Goal: Task Accomplishment & Management: Manage account settings

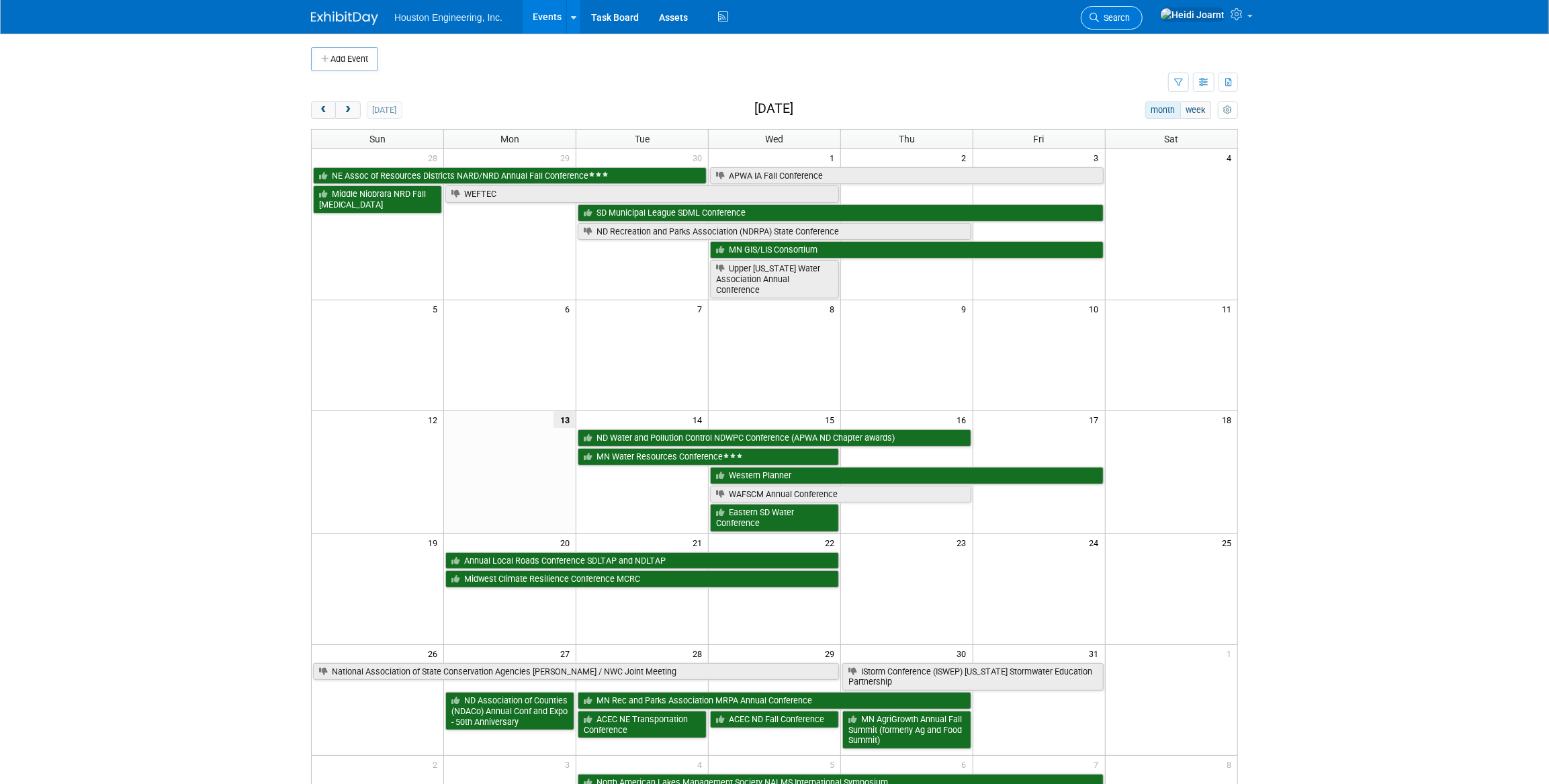
click at [1143, 27] on link "Search" at bounding box center [1111, 18] width 61 height 23
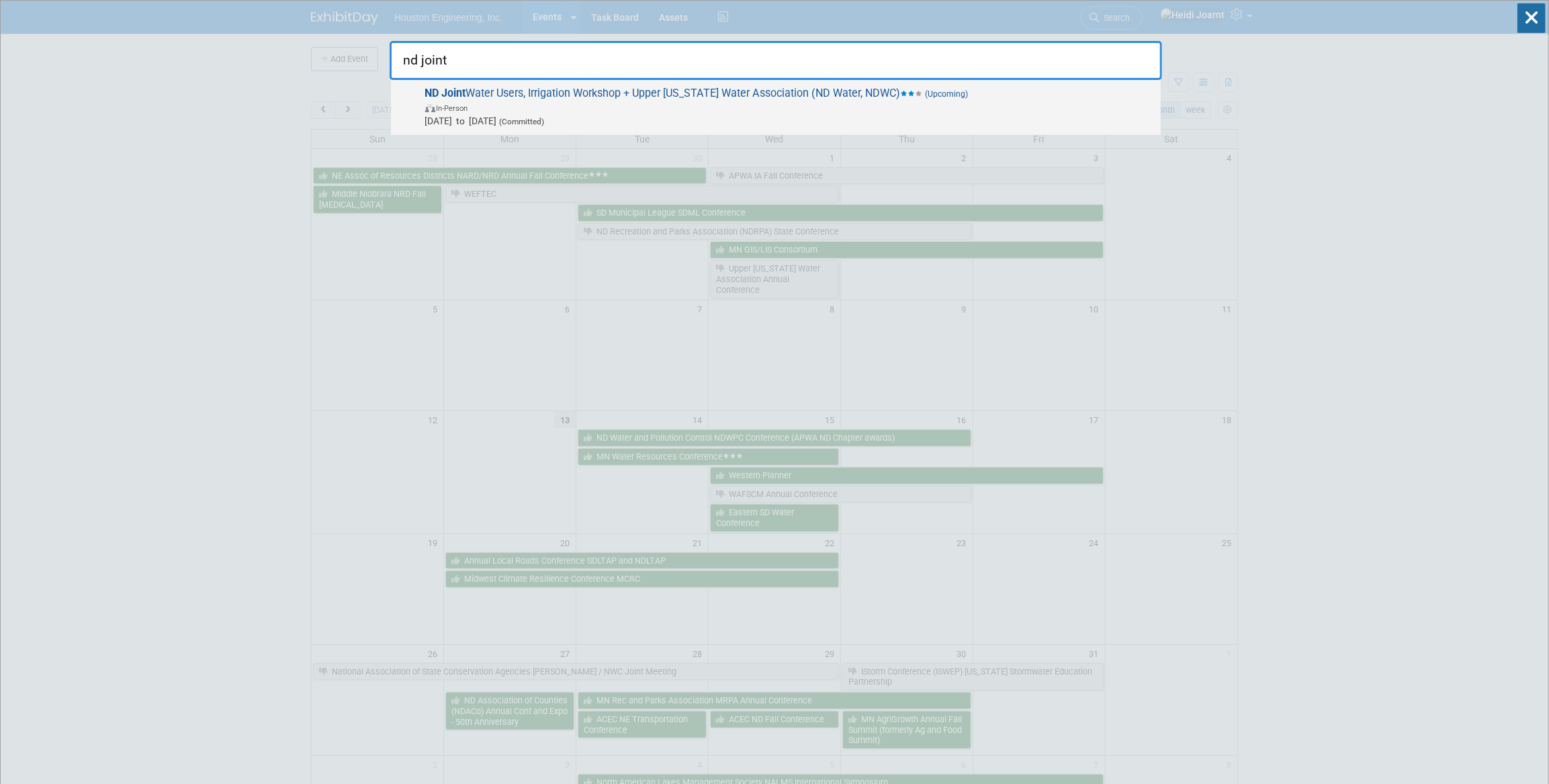
type input "nd joint"
click at [942, 97] on span "(Upcoming)" at bounding box center [946, 94] width 45 height 10
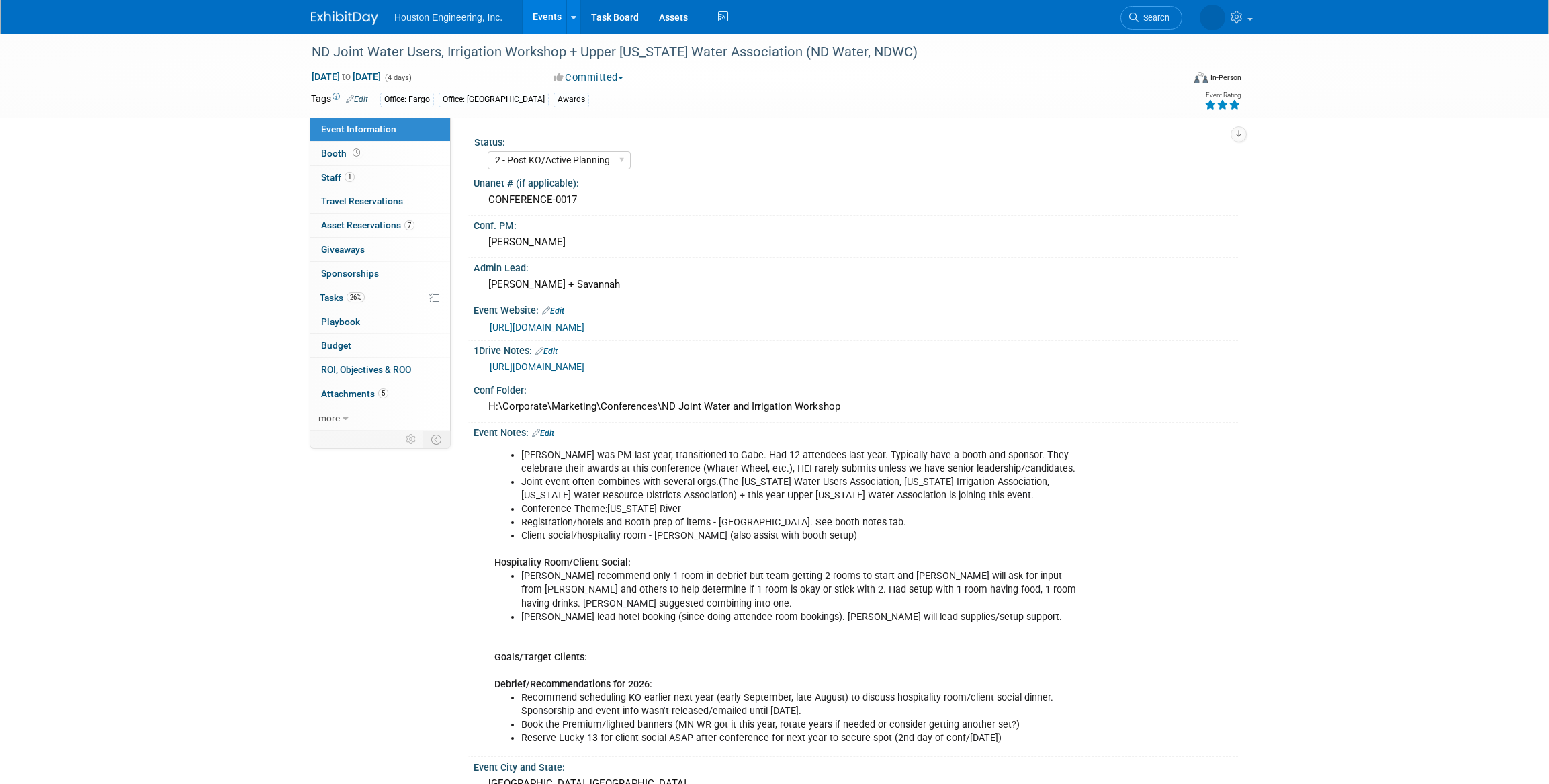
select select "2 - Post KO/Active Planning"
select select "Pending"
select select "Water Resources"
click at [383, 164] on link "Booth" at bounding box center [380, 154] width 140 height 23
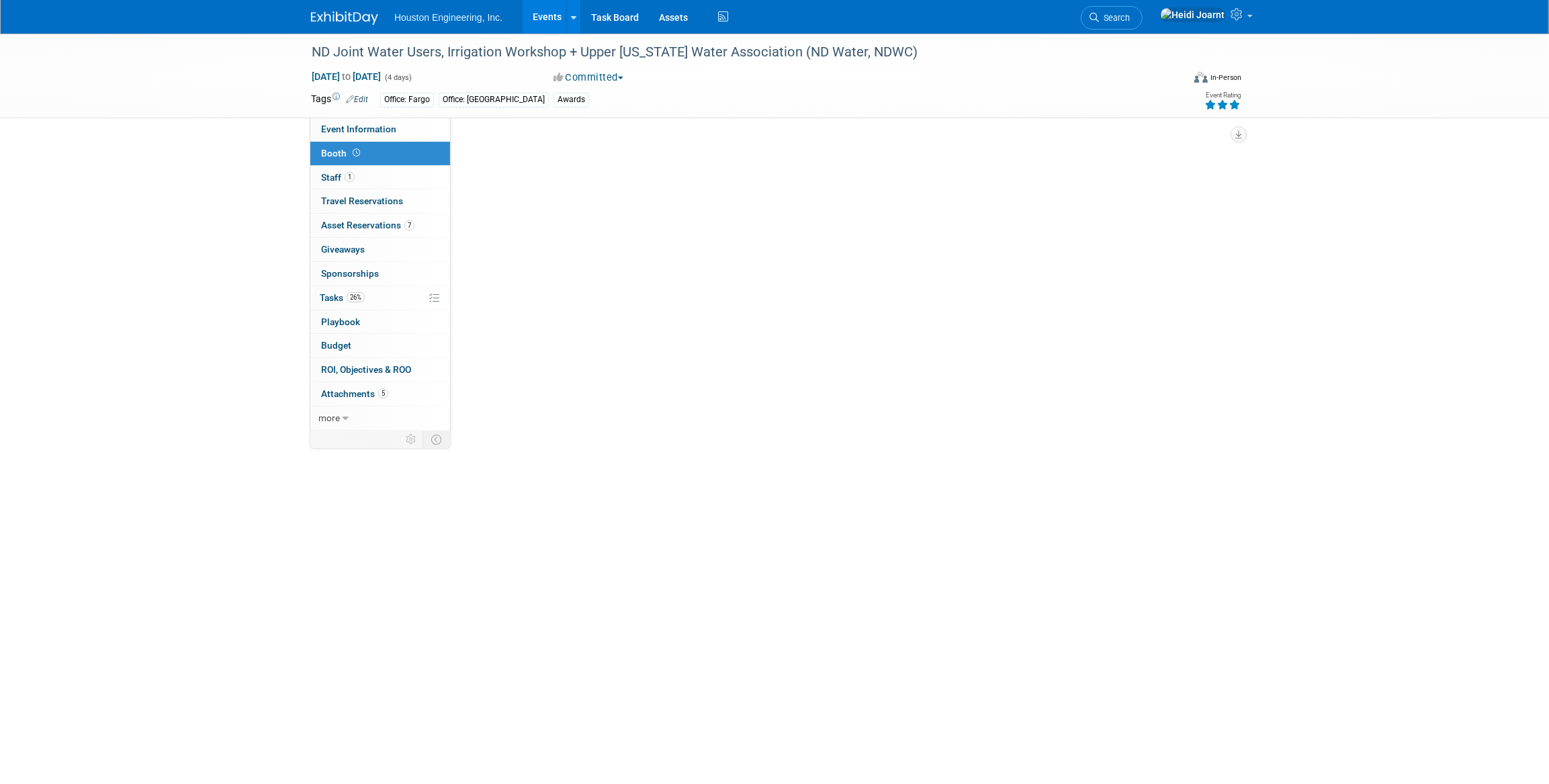
select select "Yes"
select select "Fargo"
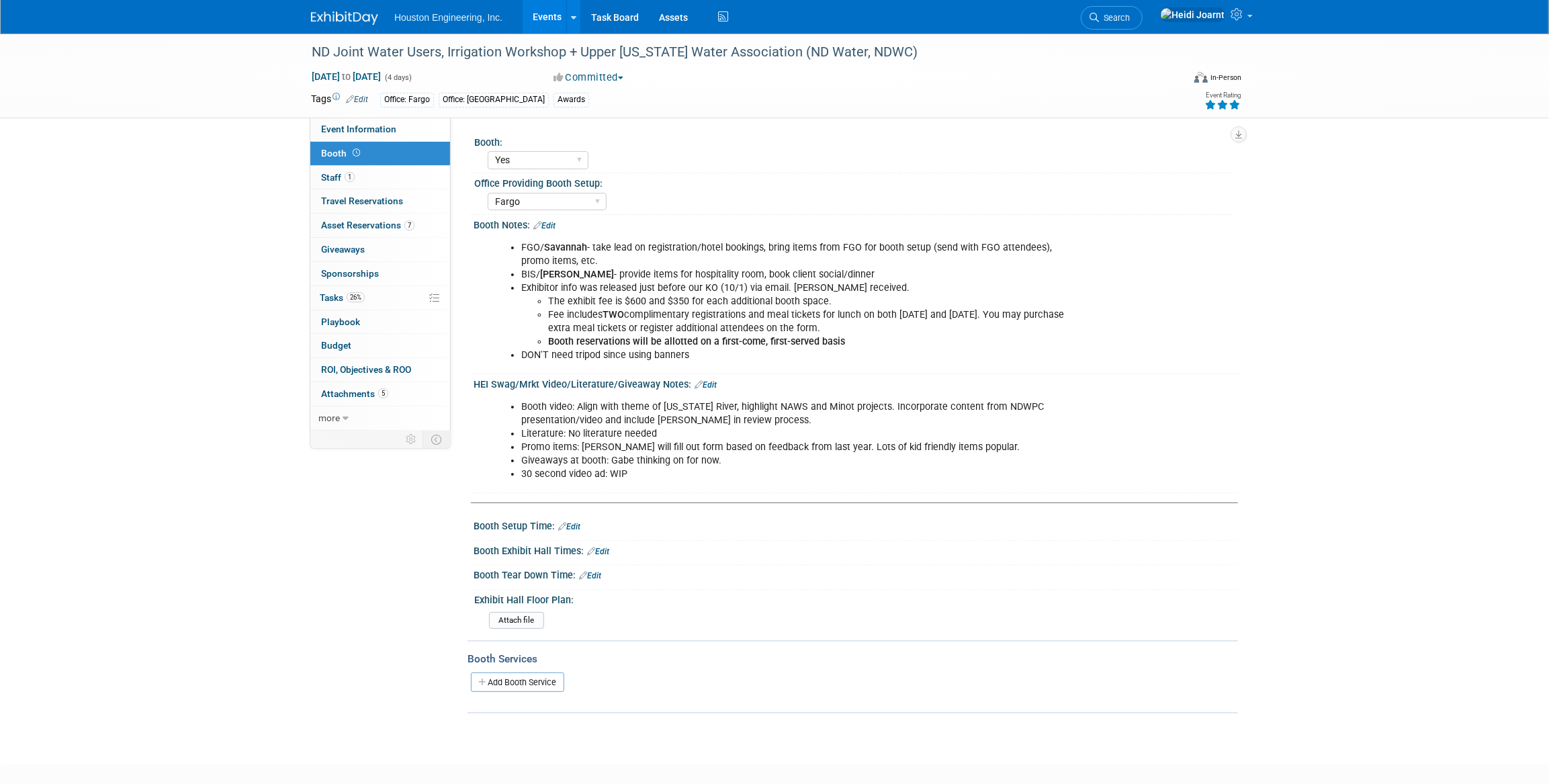
click at [710, 380] on link "Edit" at bounding box center [706, 384] width 22 height 10
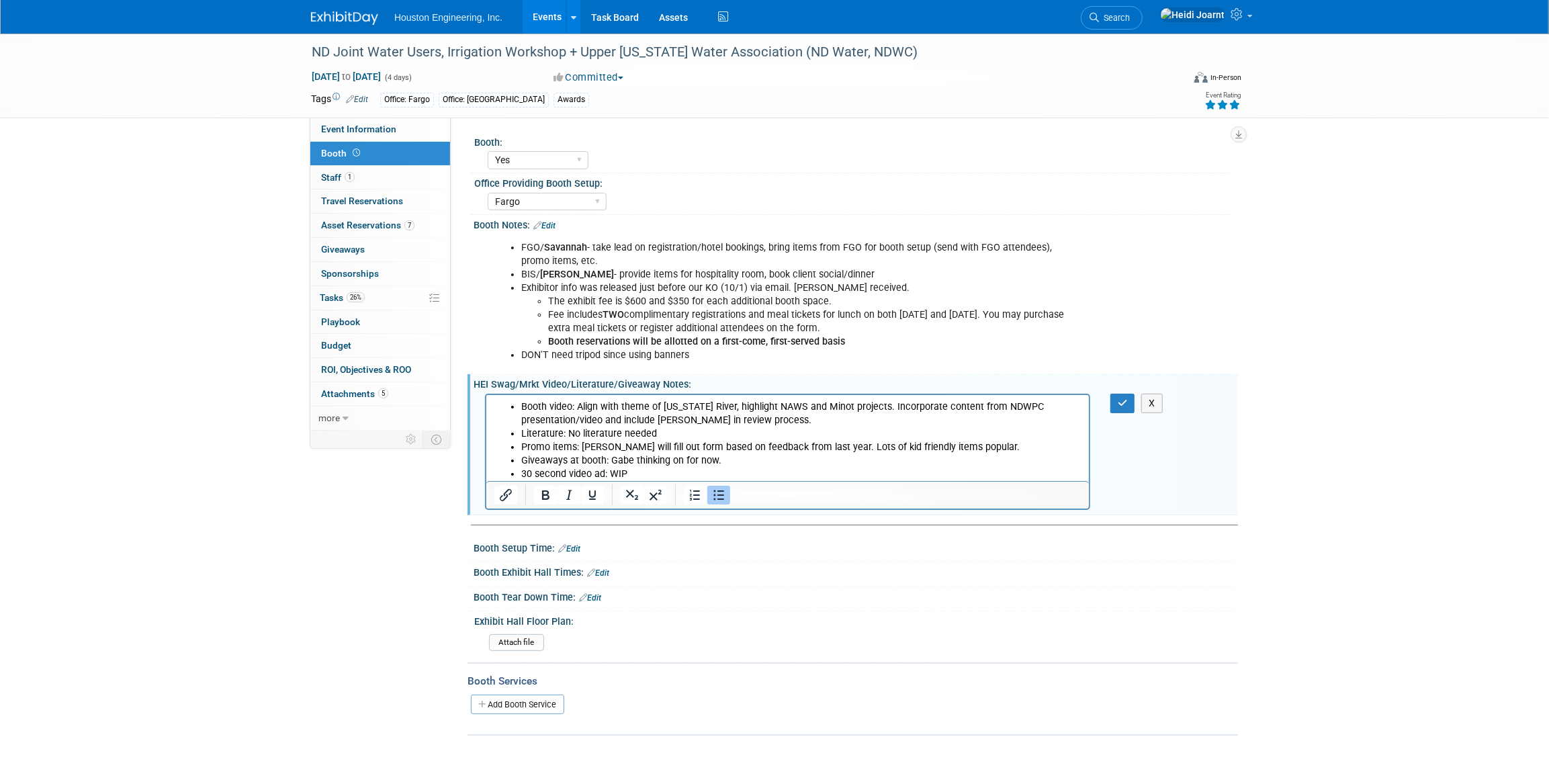
click at [993, 445] on li "Promo items: Savannah will fill out form based on feedback from last year. Lots…" at bounding box center [800, 447] width 560 height 13
click at [581, 447] on li "Promo items: Savannah will fill out form based on feedback from last year. Lots…" at bounding box center [800, 447] width 560 height 13
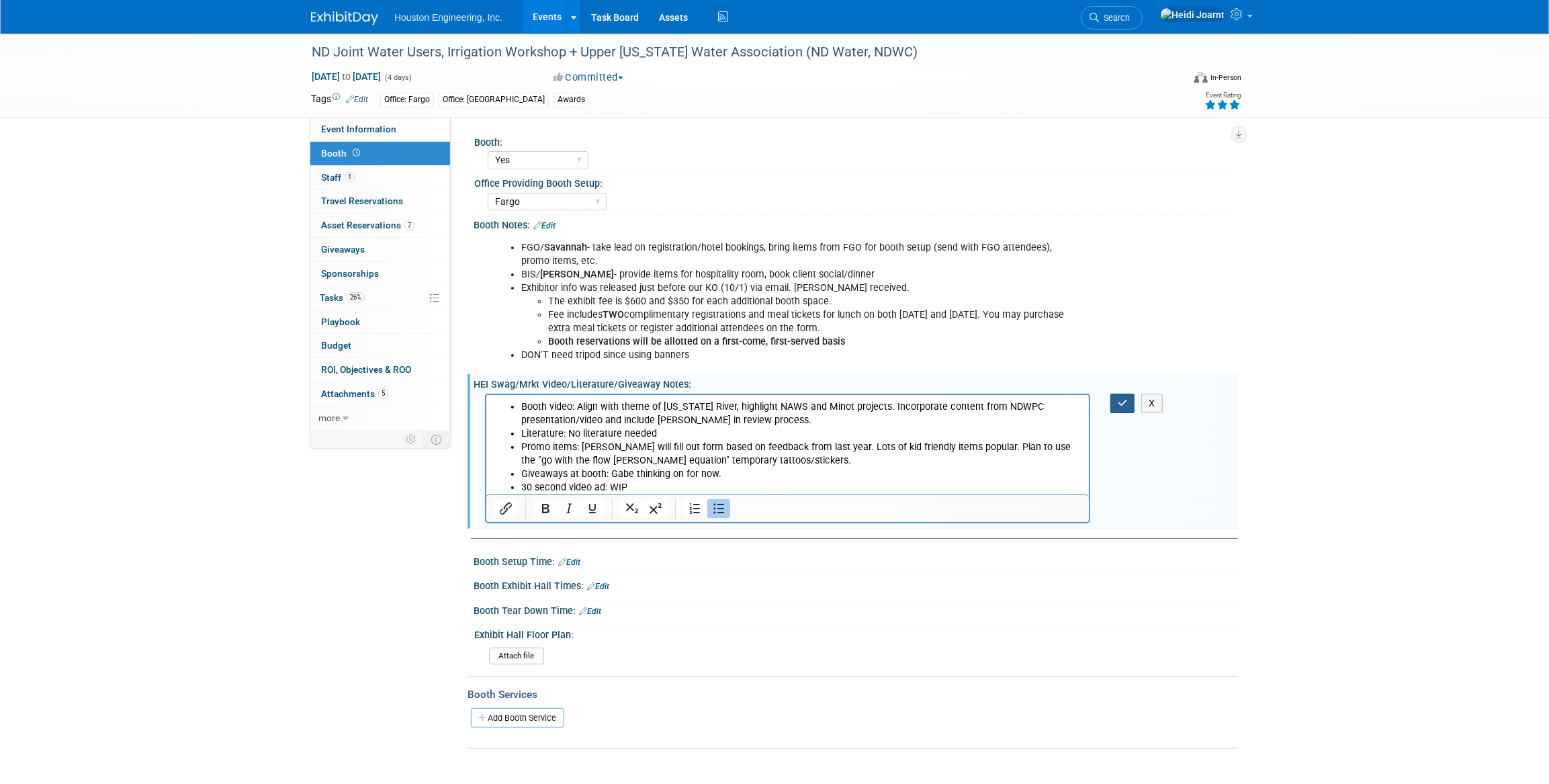
click at [1113, 400] on button "button" at bounding box center [1123, 403] width 25 height 20
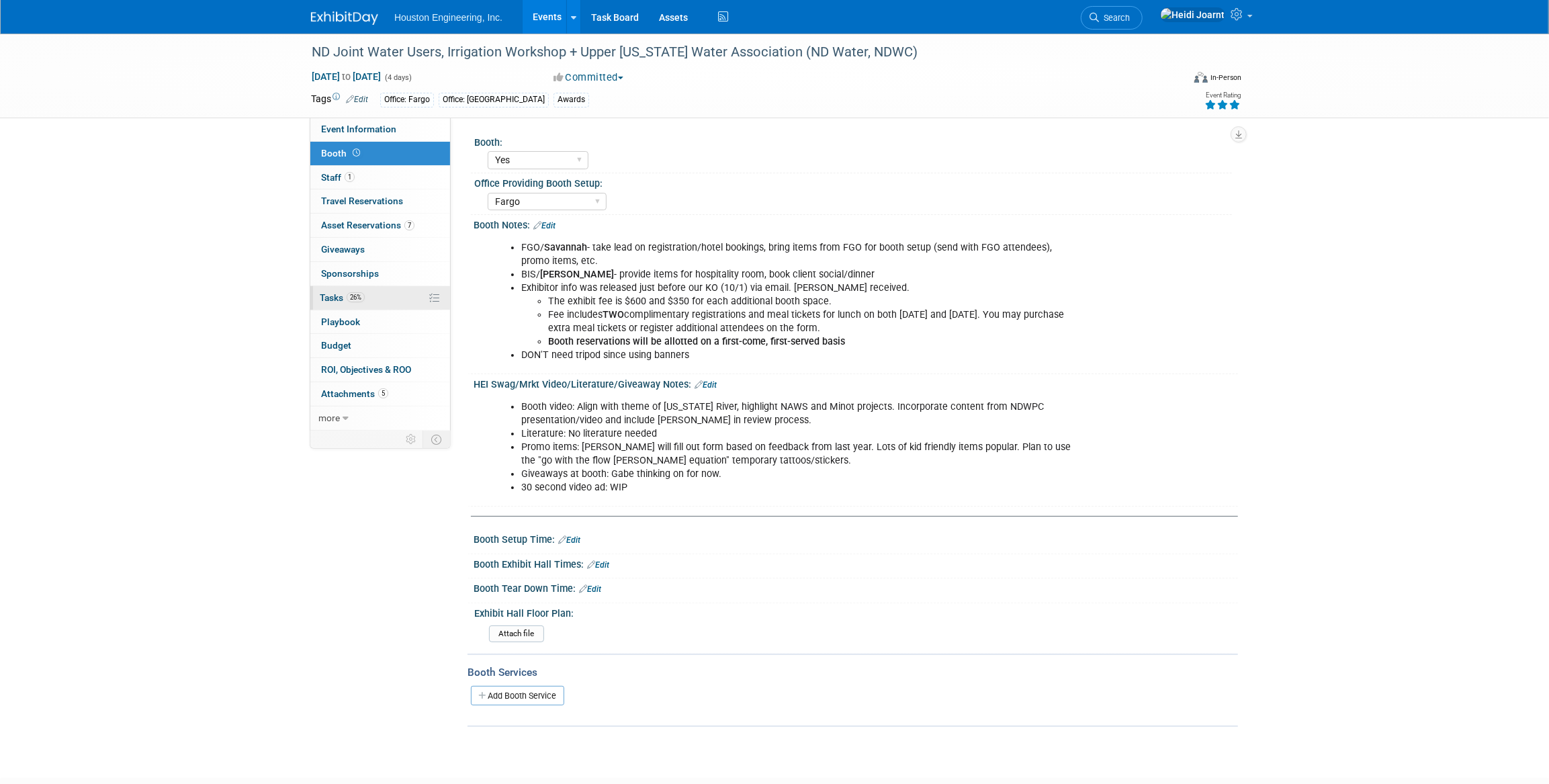
click at [381, 299] on link "26% Tasks 26%" at bounding box center [380, 298] width 140 height 23
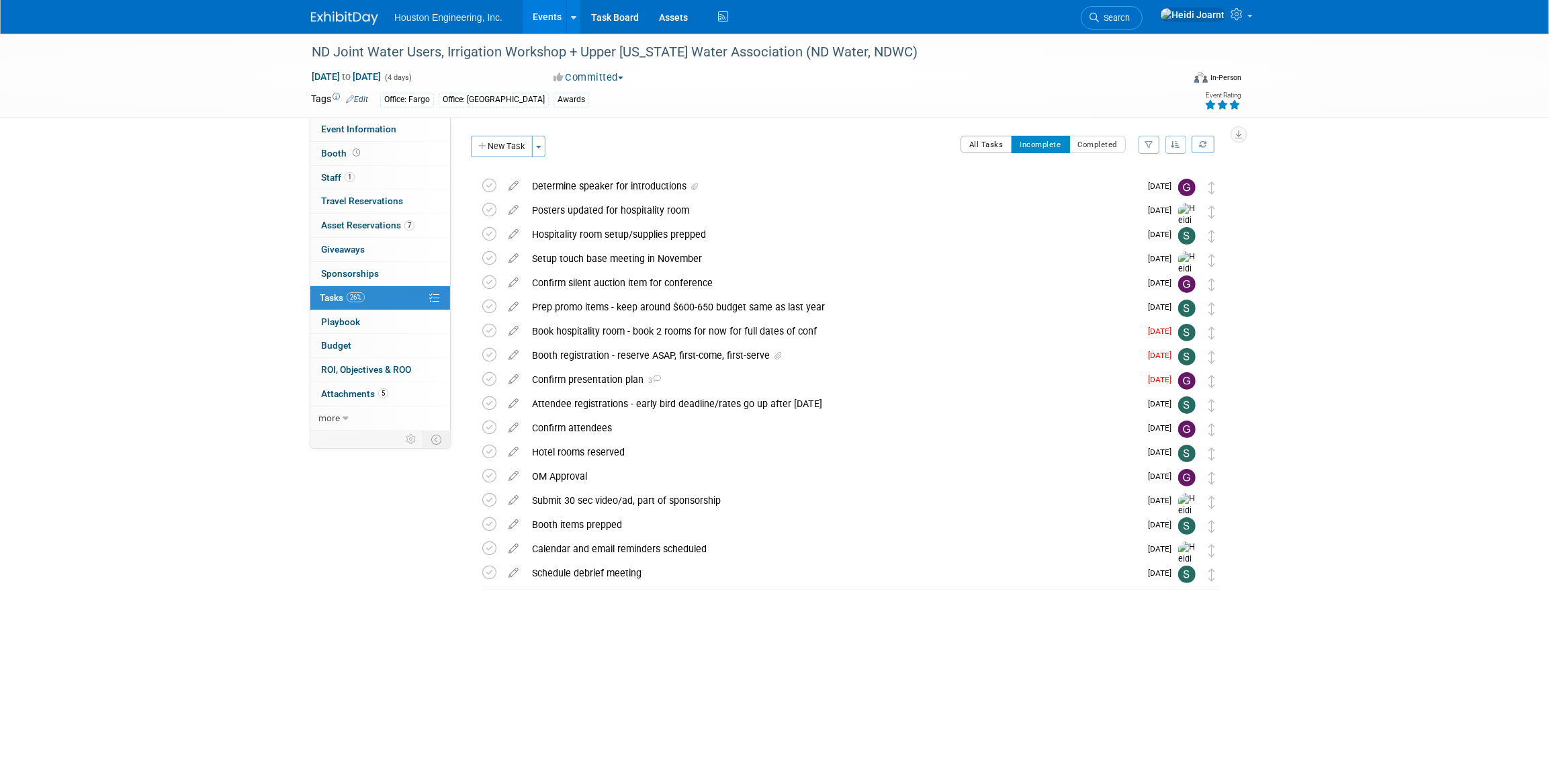
click at [999, 143] on button "All Tasks" at bounding box center [986, 144] width 52 height 18
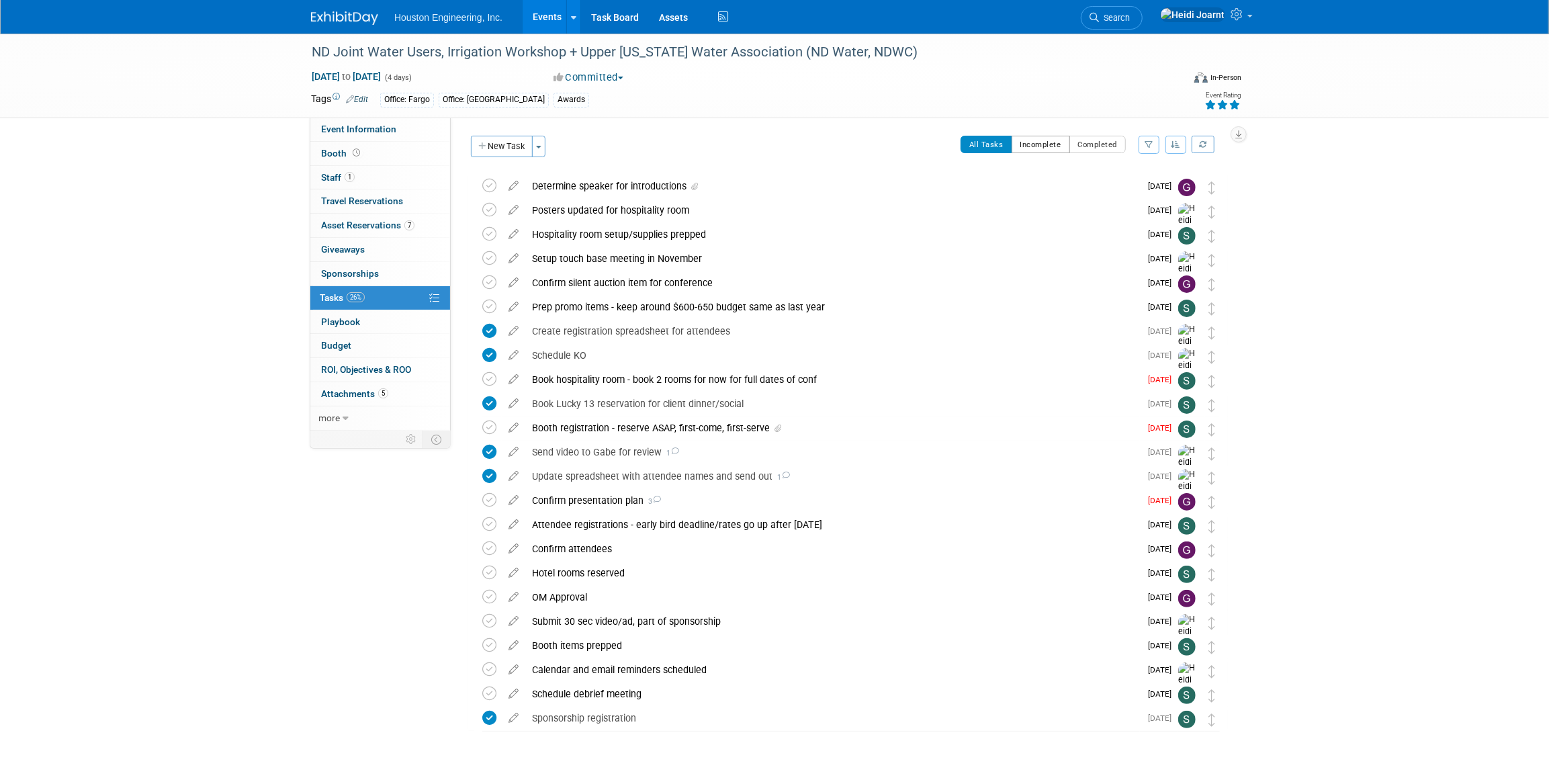
click at [1034, 142] on button "Incomplete" at bounding box center [1041, 144] width 59 height 18
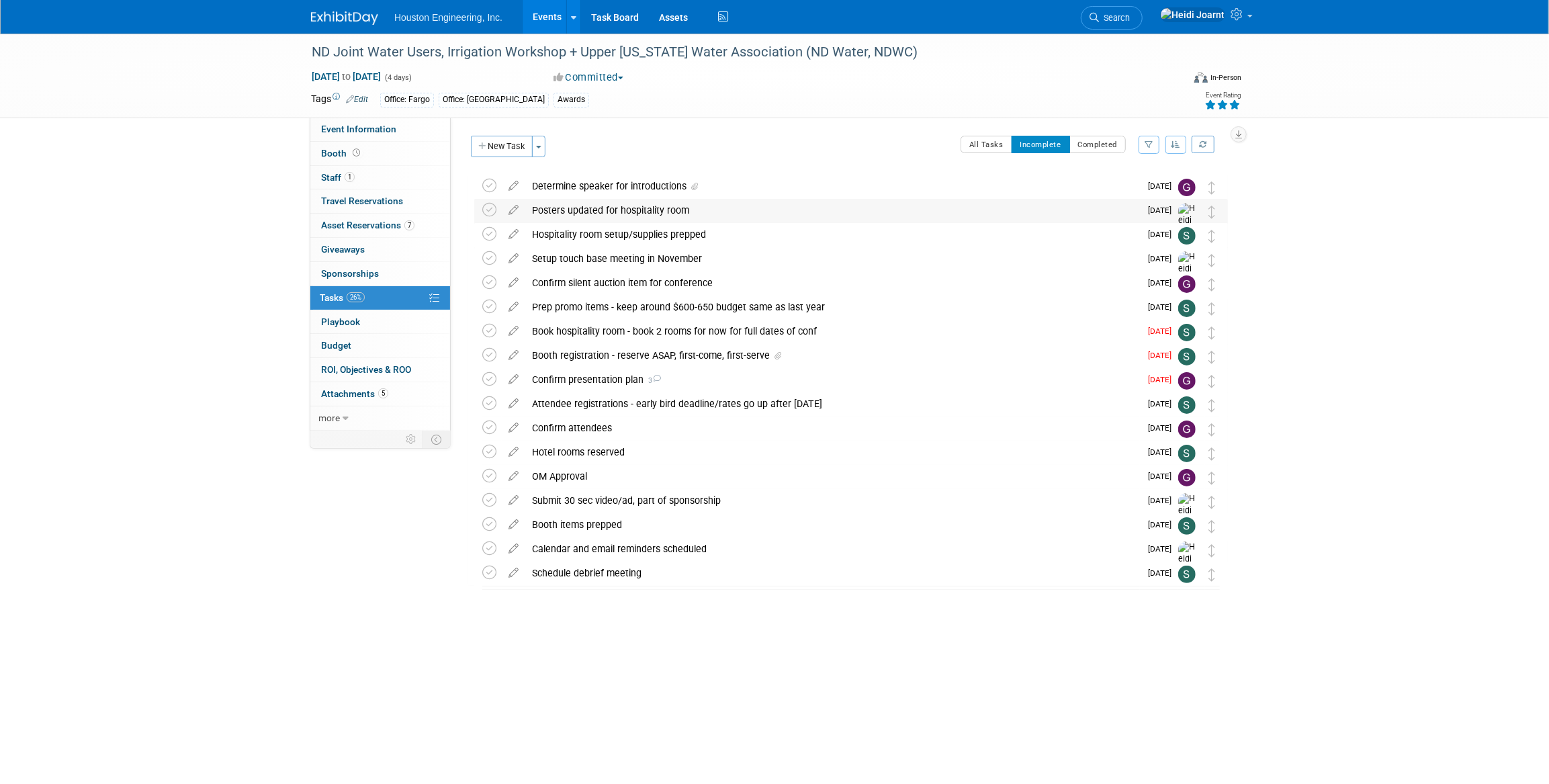
click at [734, 203] on div "Posters updated for hospitality room" at bounding box center [833, 210] width 615 height 23
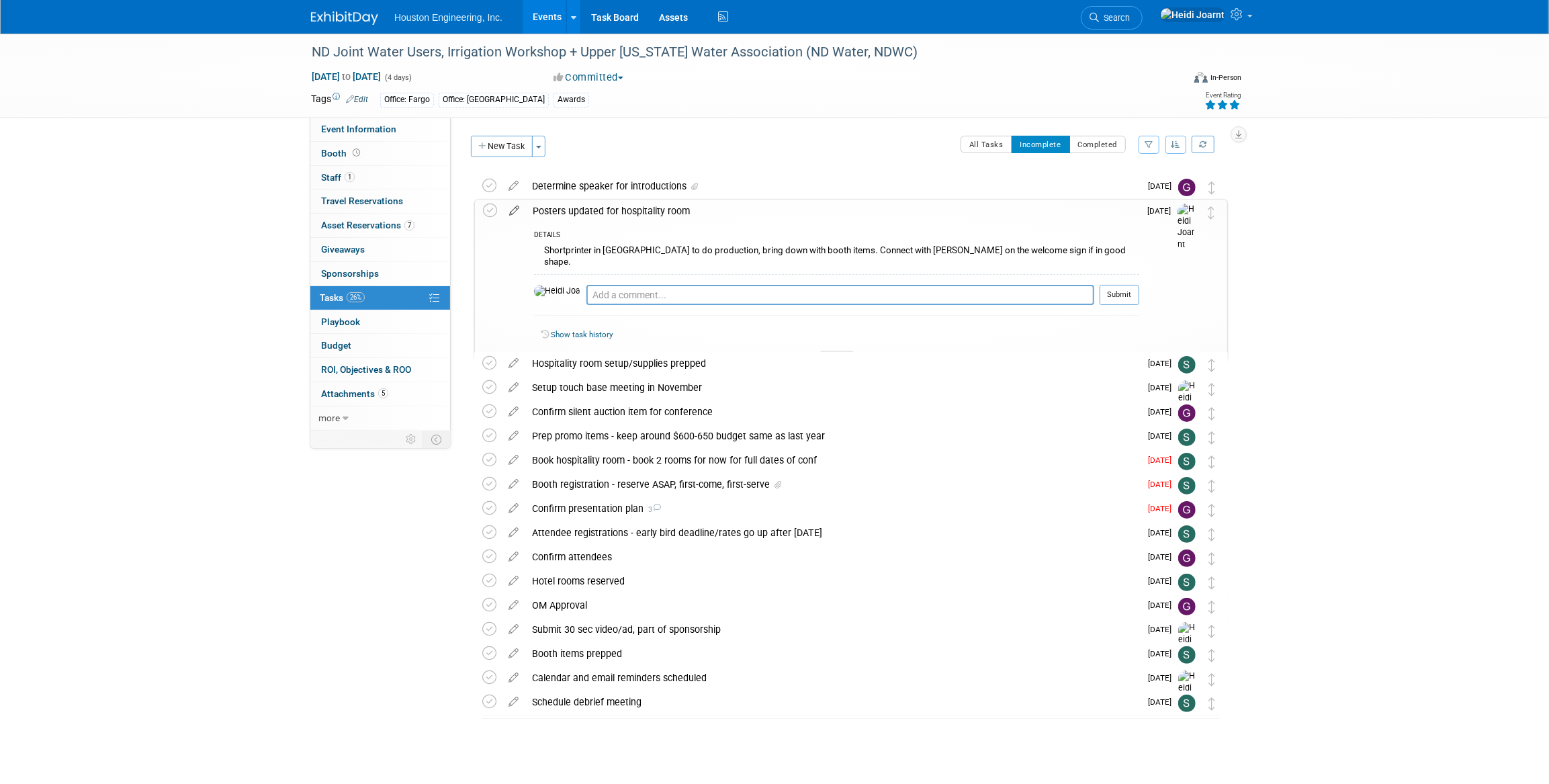
click at [510, 210] on icon at bounding box center [514, 208] width 23 height 17
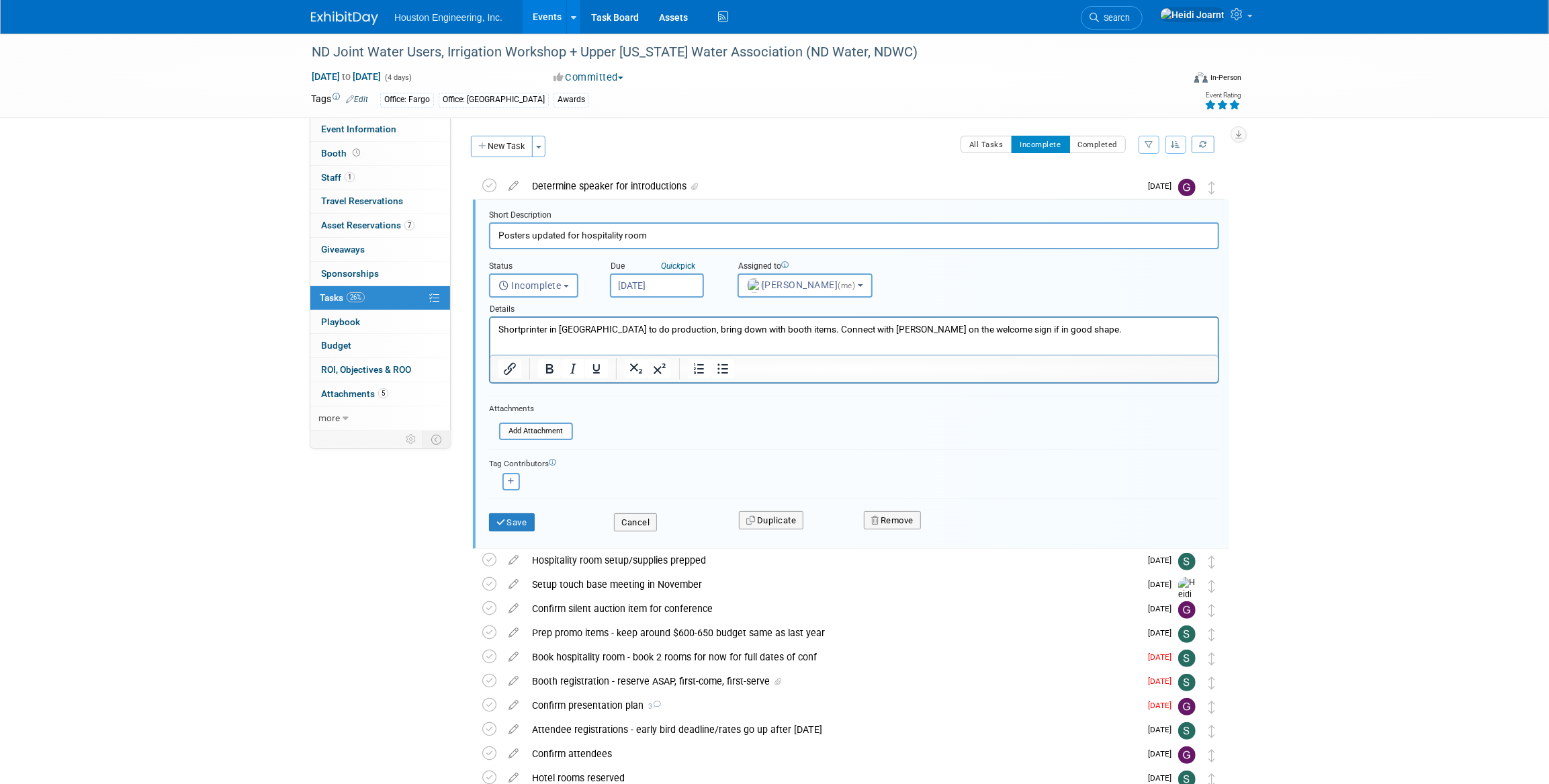
scroll to position [2, 0]
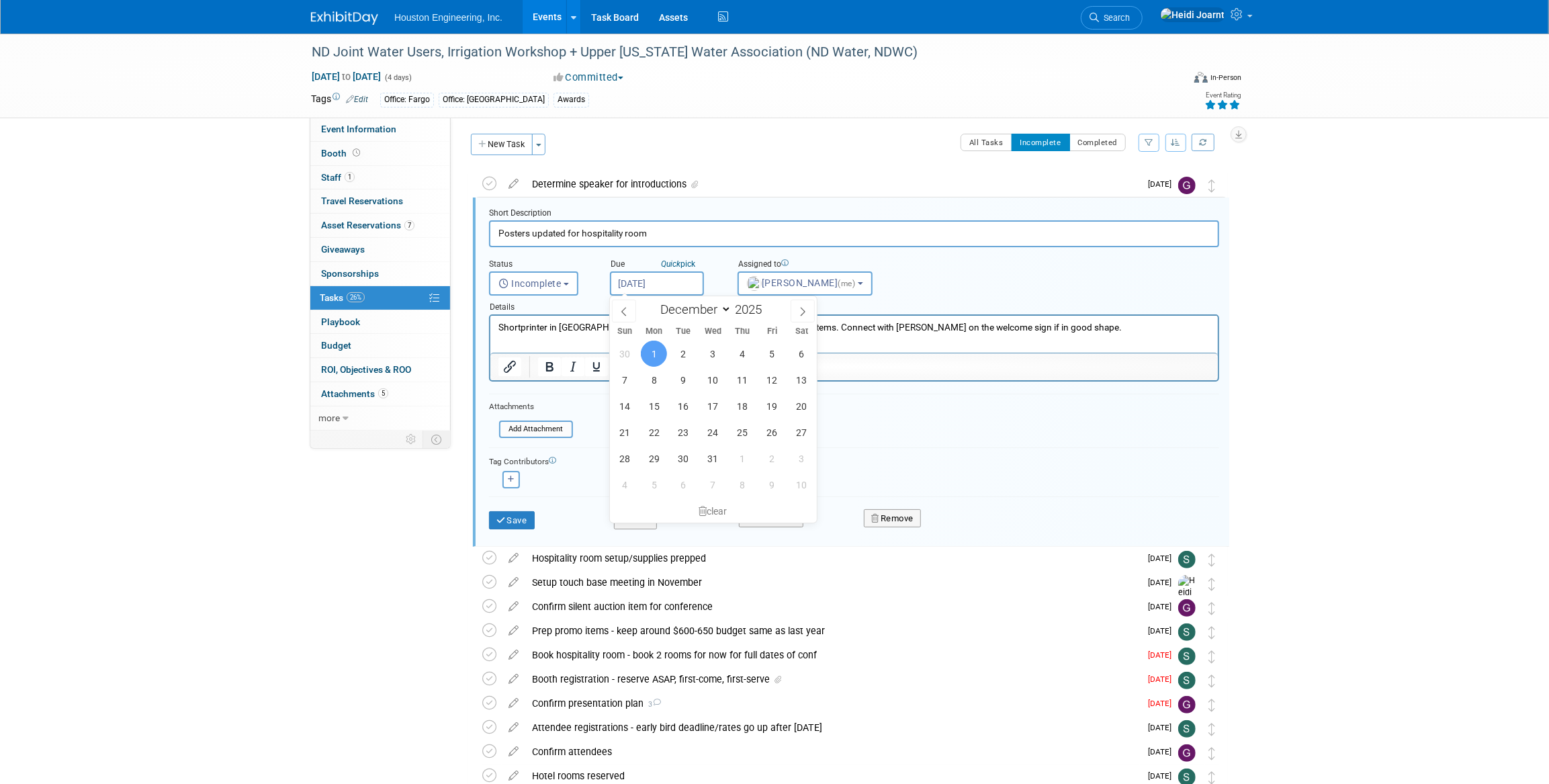
click at [649, 283] on input "Dec 1, 2025" at bounding box center [657, 283] width 94 height 24
click at [627, 313] on icon at bounding box center [624, 311] width 10 height 10
select select "10"
click at [652, 456] on span "24" at bounding box center [654, 458] width 26 height 26
type input "Nov 24, 2025"
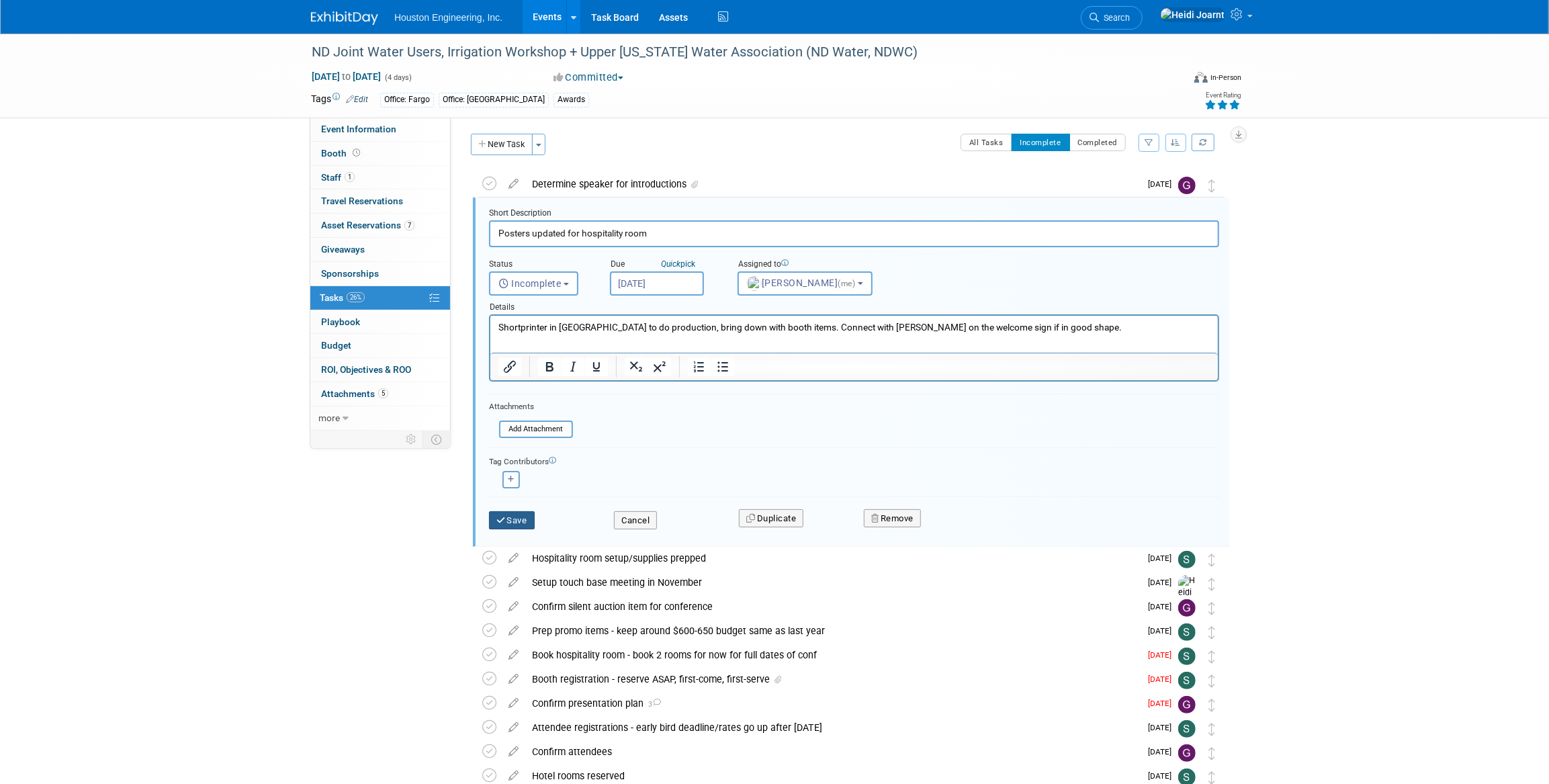
click at [510, 518] on button "Save" at bounding box center [512, 520] width 45 height 19
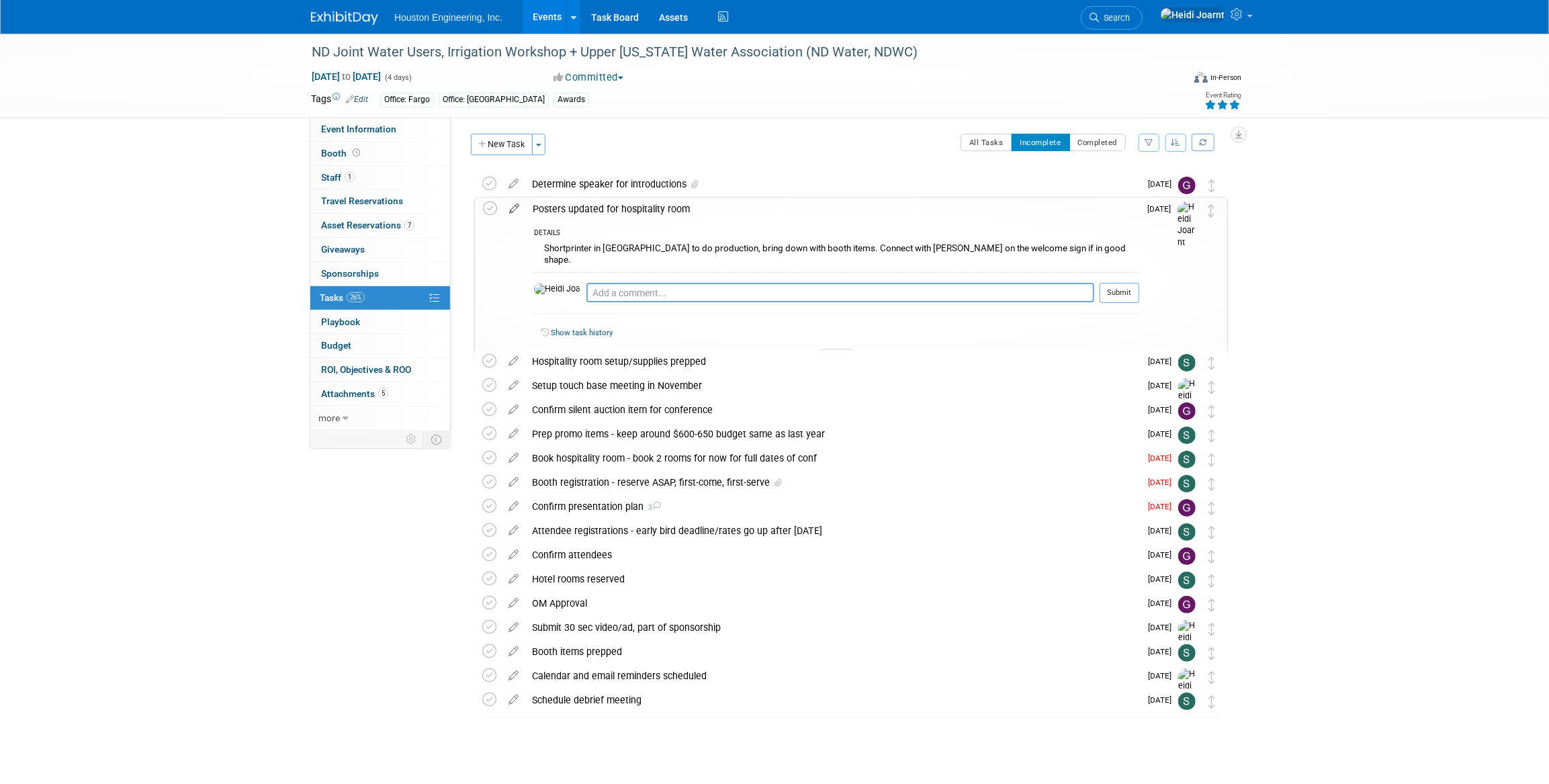
click at [514, 206] on icon at bounding box center [514, 206] width 23 height 17
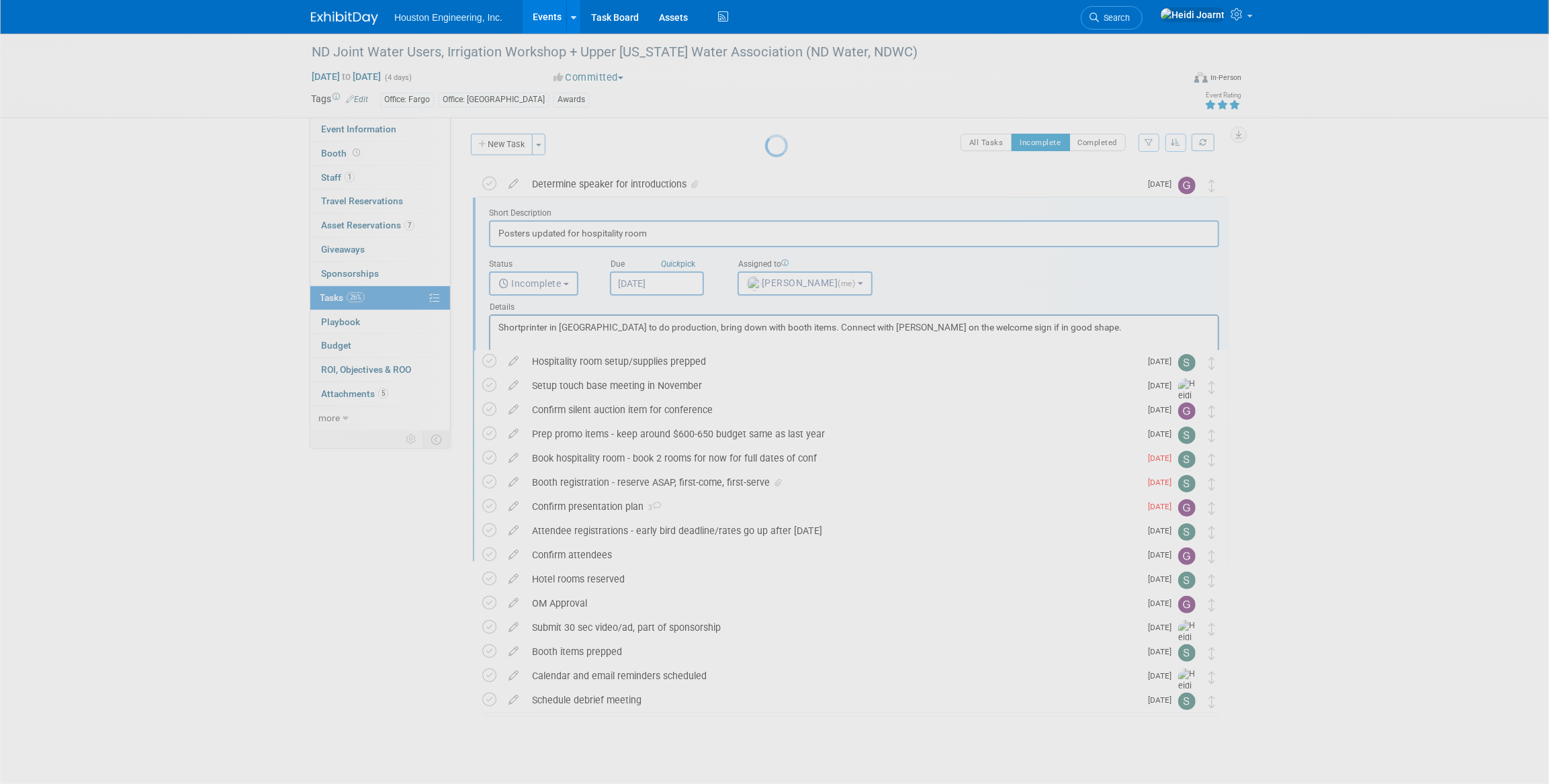
scroll to position [0, 0]
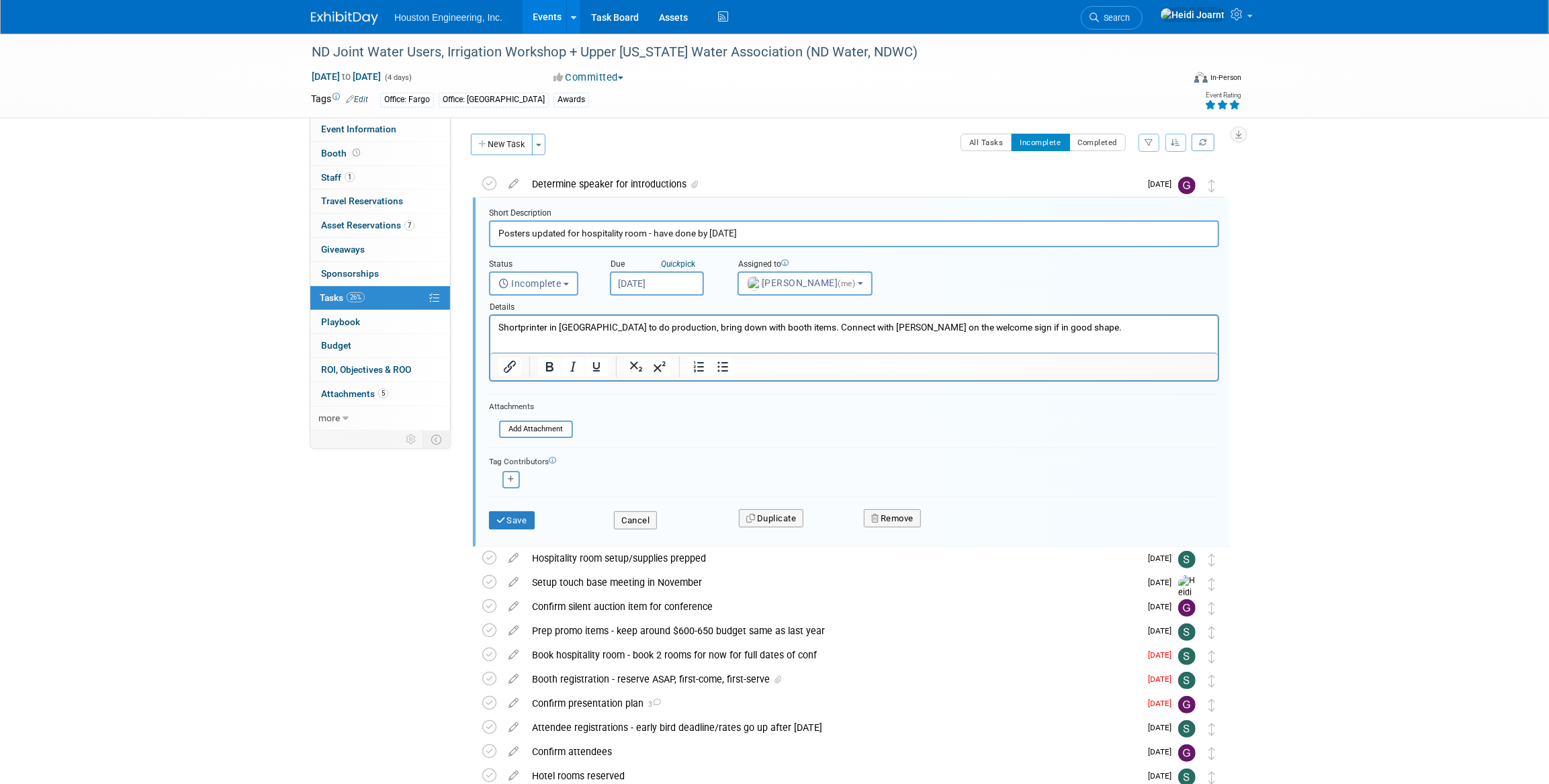
click at [725, 228] on input "Posters updated for hospitality room - have done by Dec8" at bounding box center [854, 234] width 730 height 26
click at [684, 234] on input "Posters updated for hospitality room - have done by Dec 8" at bounding box center [854, 234] width 730 height 26
type input "Posters updated for hospitality room - have ready by Dec 8"
click at [518, 511] on button "Save" at bounding box center [512, 520] width 45 height 19
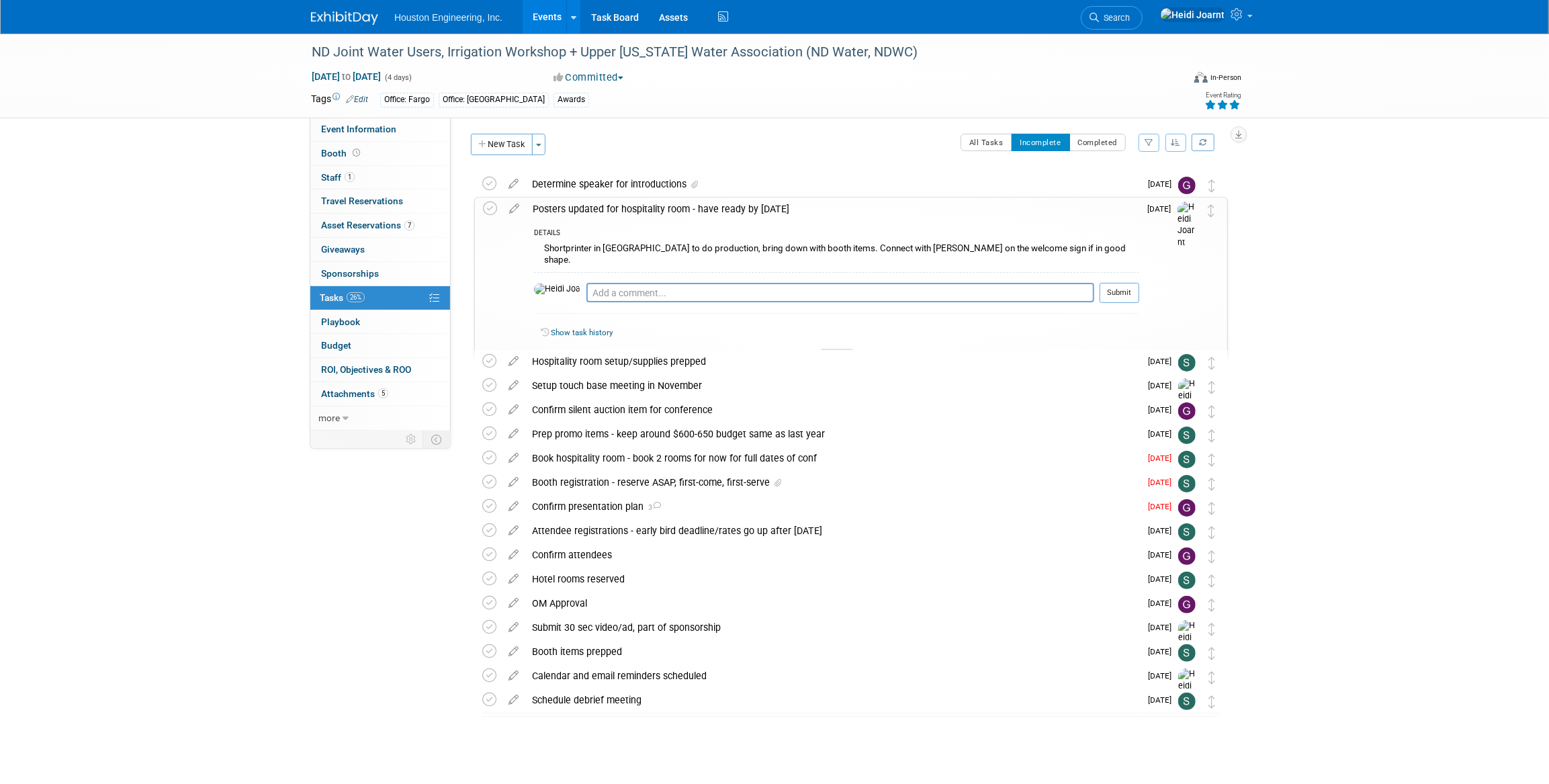
click at [843, 348] on div at bounding box center [837, 354] width 34 height 12
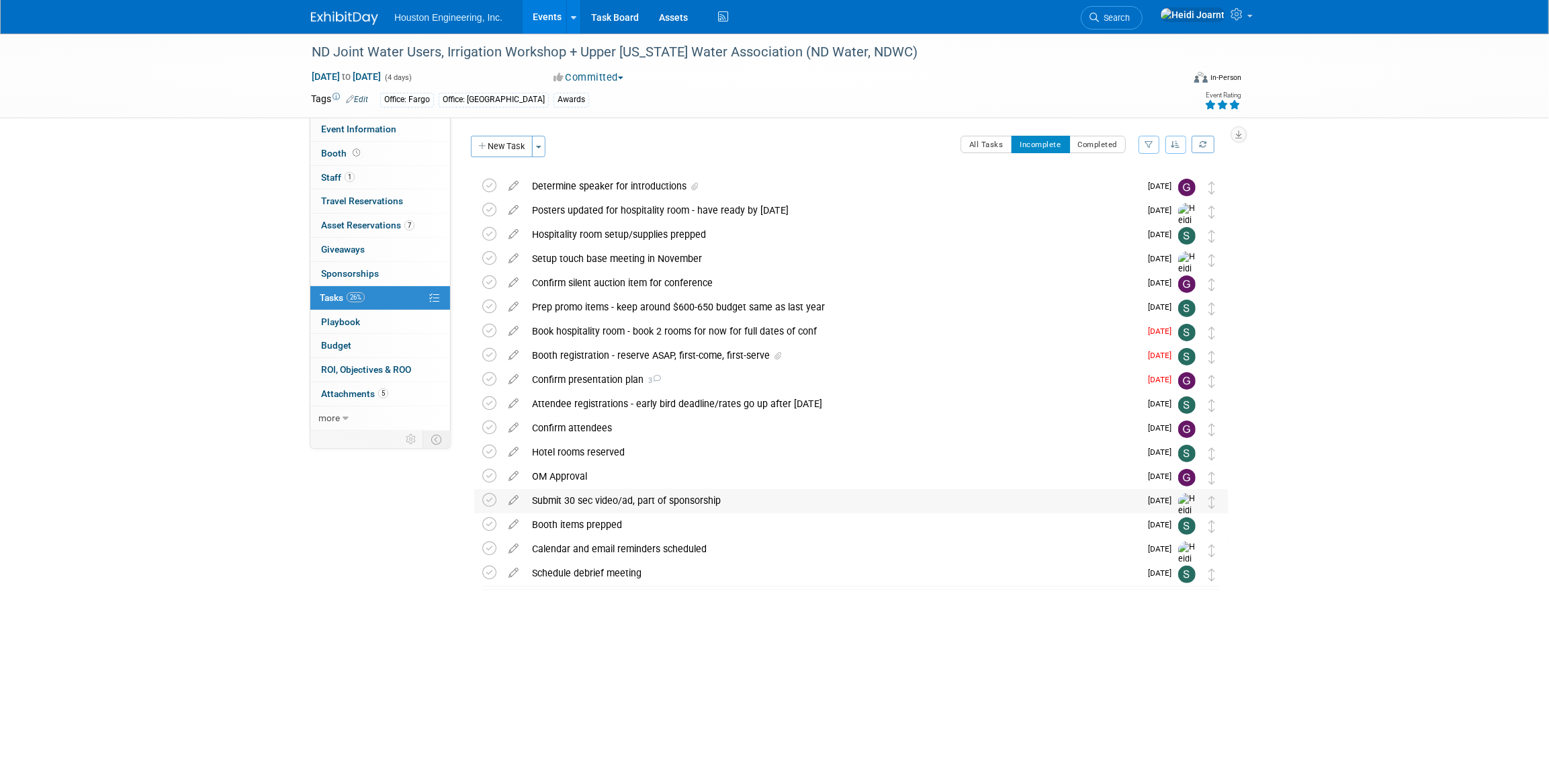
click at [810, 500] on div "Submit 30 sec video/ad, part of sponsorship" at bounding box center [833, 500] width 615 height 23
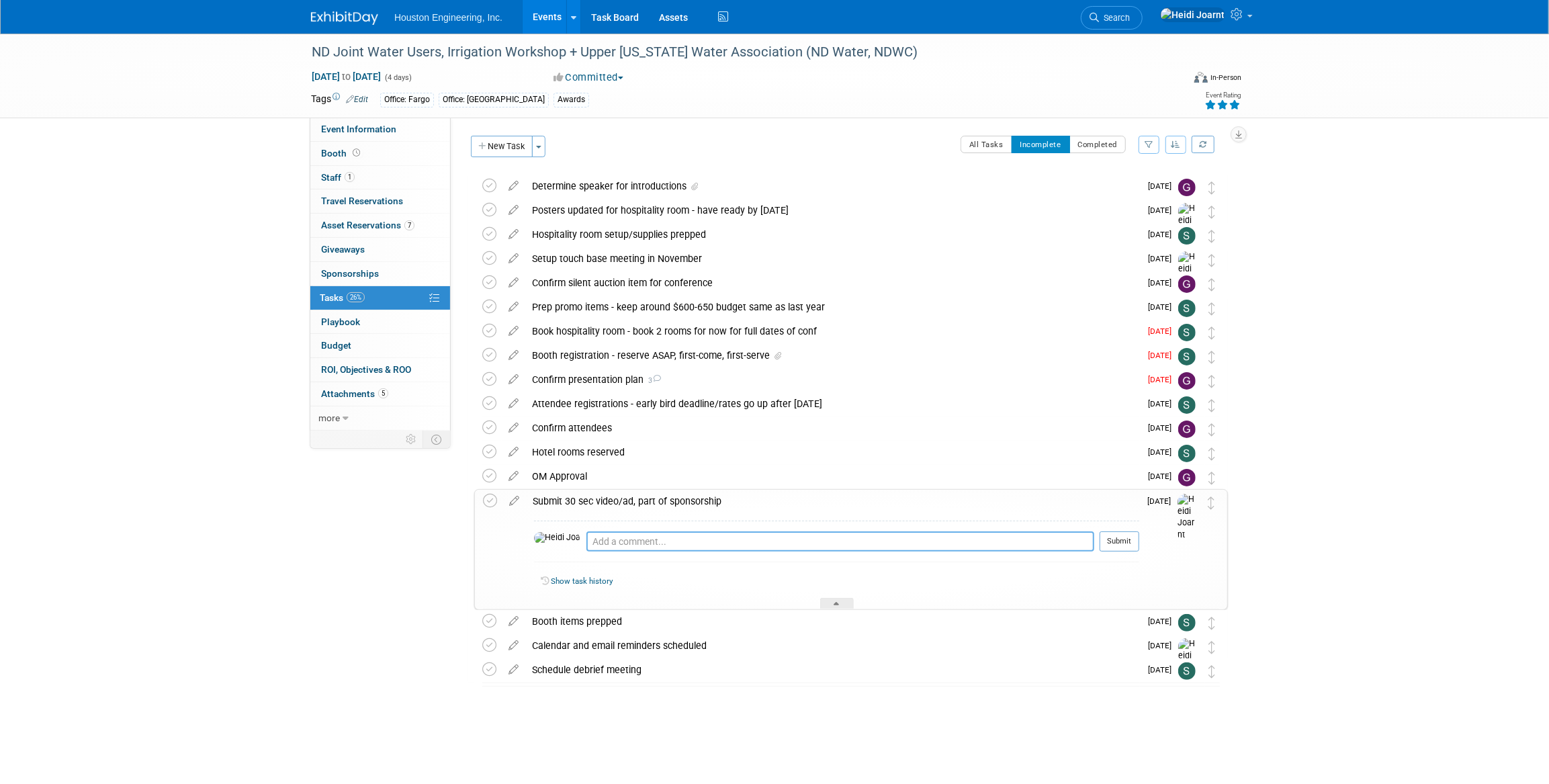
click at [765, 544] on textarea at bounding box center [840, 542] width 508 height 20
type textarea "S"
click at [846, 602] on div at bounding box center [837, 604] width 34 height 12
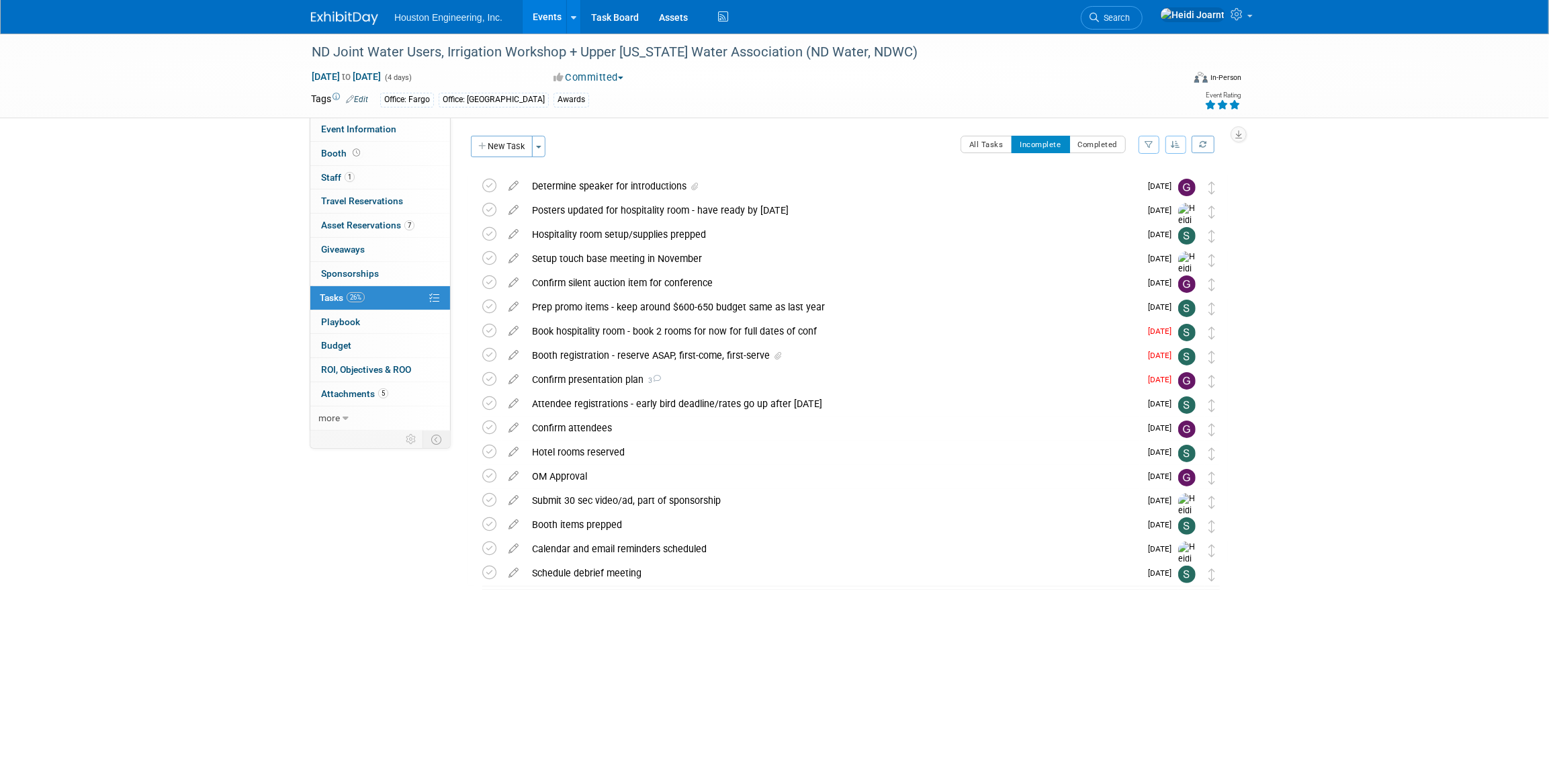
click at [395, 109] on div "Tags Edit Office: Fargo Office: Bismarck Awards Event Rating" at bounding box center [776, 102] width 950 height 23
click at [390, 122] on link "Event Information" at bounding box center [380, 130] width 140 height 23
select select "2 - Post KO/Active Planning"
select select "Pending"
select select "Water Resources"
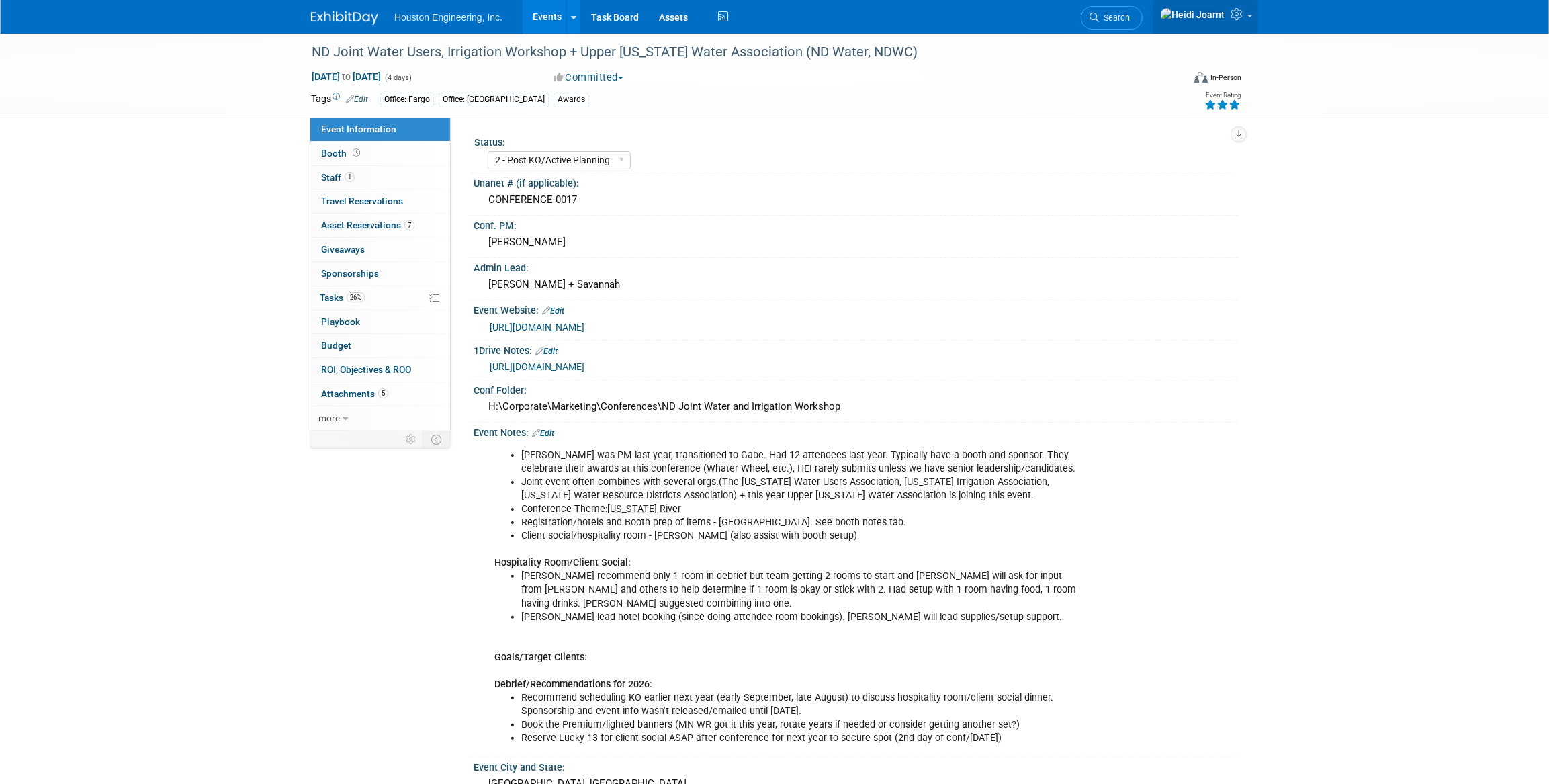
click at [1232, 20] on icon at bounding box center [1238, 14] width 15 height 12
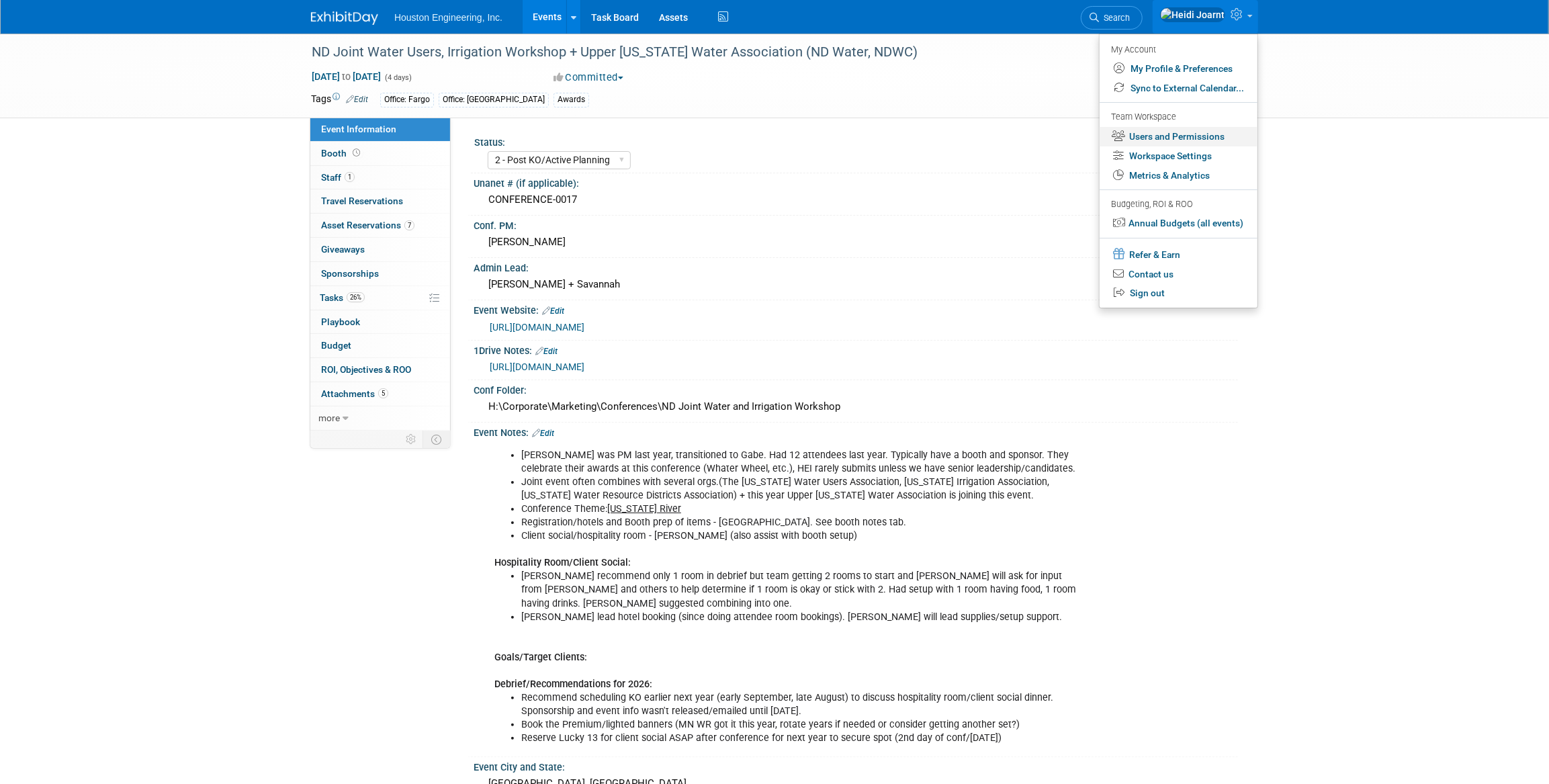
click at [1176, 137] on link "Users and Permissions" at bounding box center [1179, 136] width 158 height 20
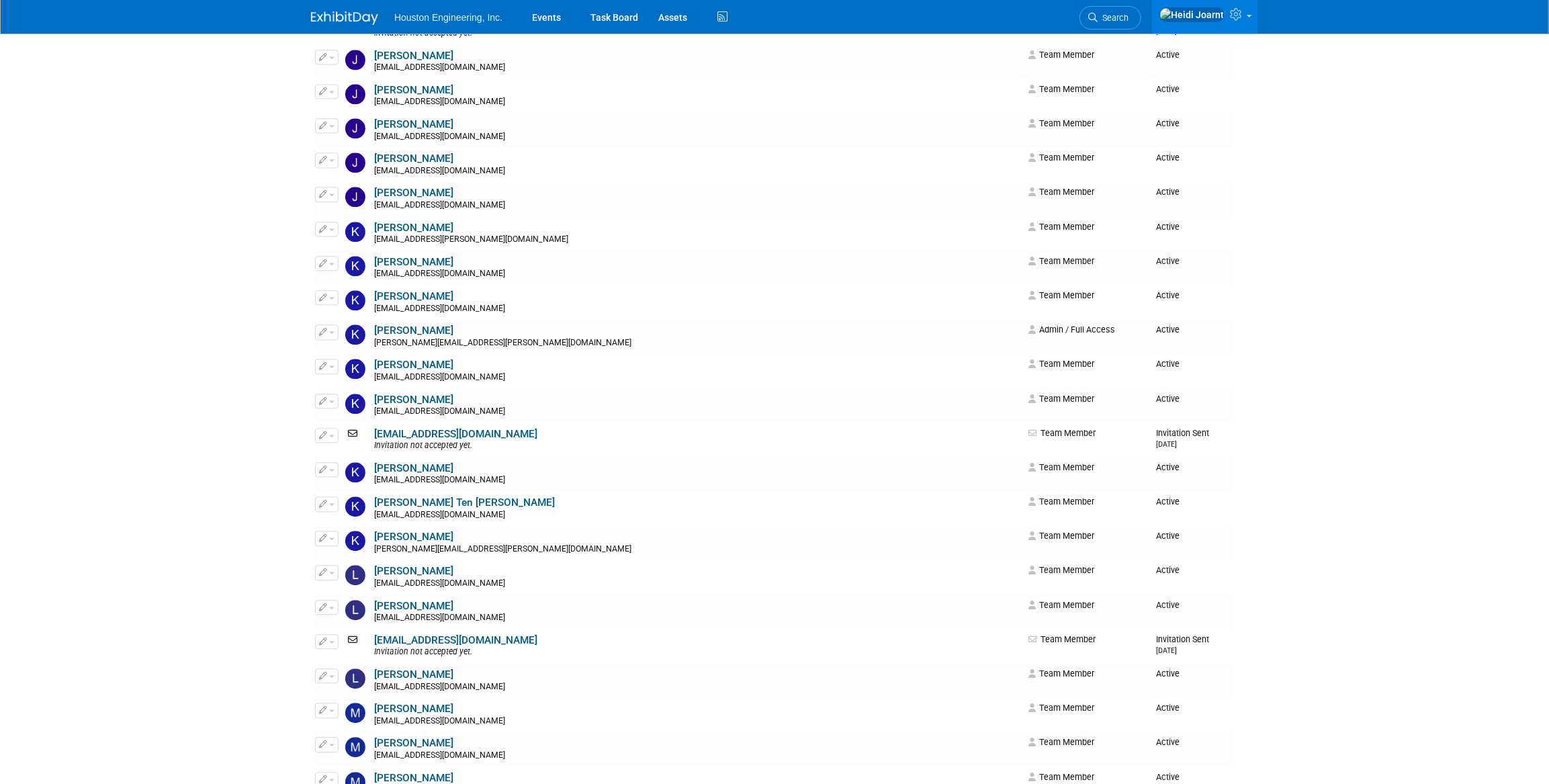
scroll to position [2687, 0]
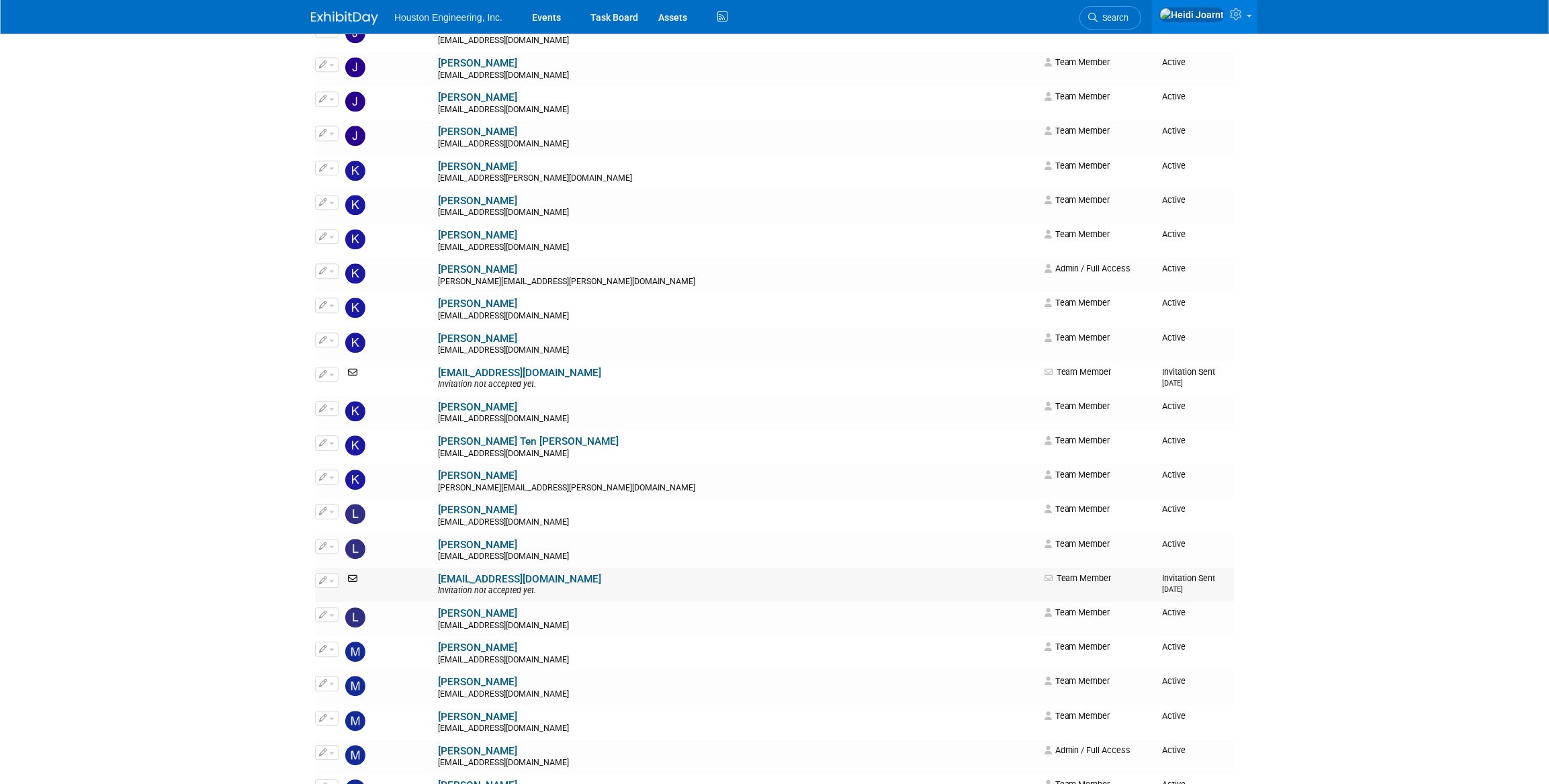
click at [329, 577] on button "button" at bounding box center [326, 580] width 23 height 15
click at [349, 604] on link "Edit" at bounding box center [368, 602] width 106 height 19
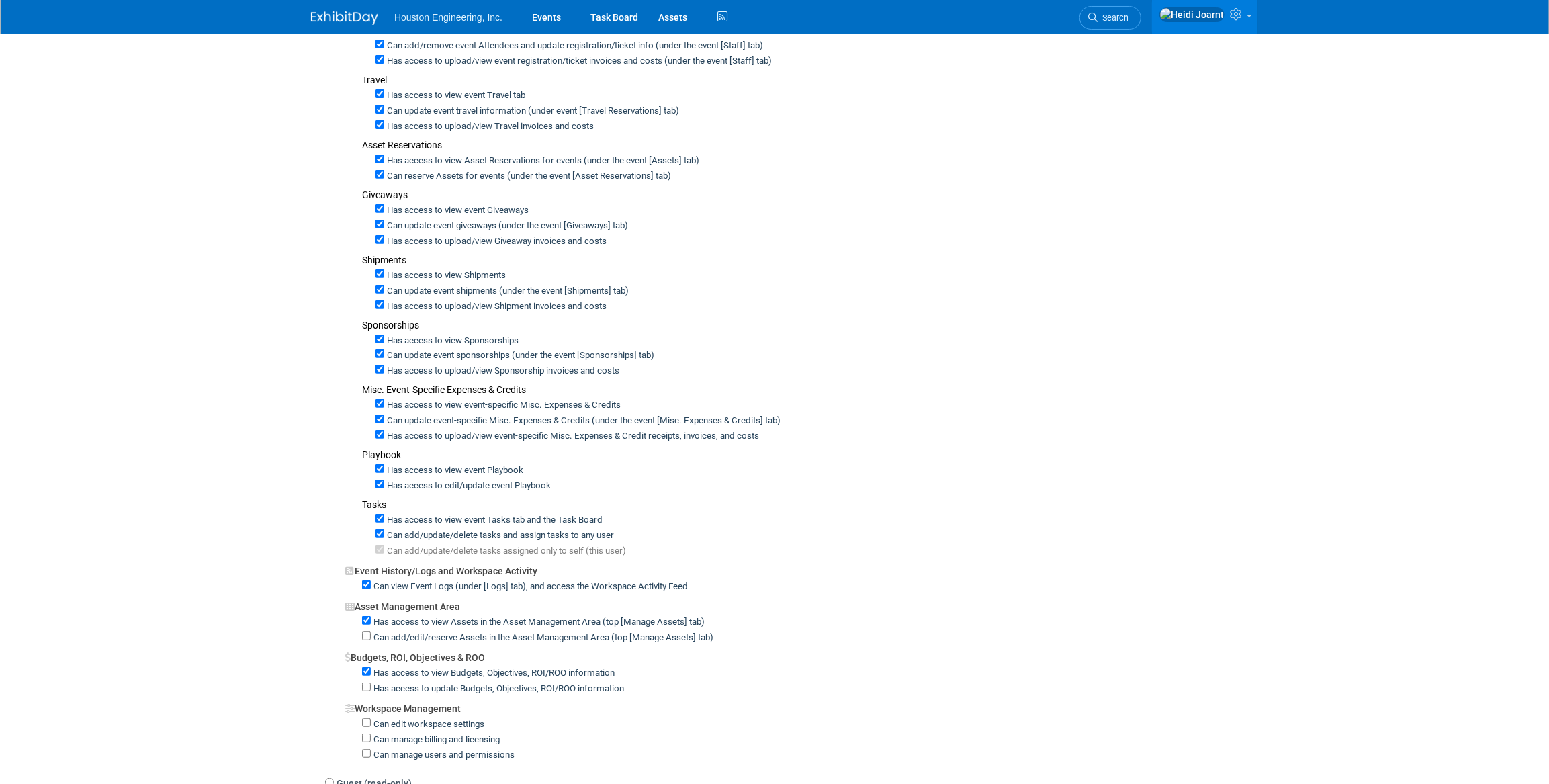
scroll to position [672, 0]
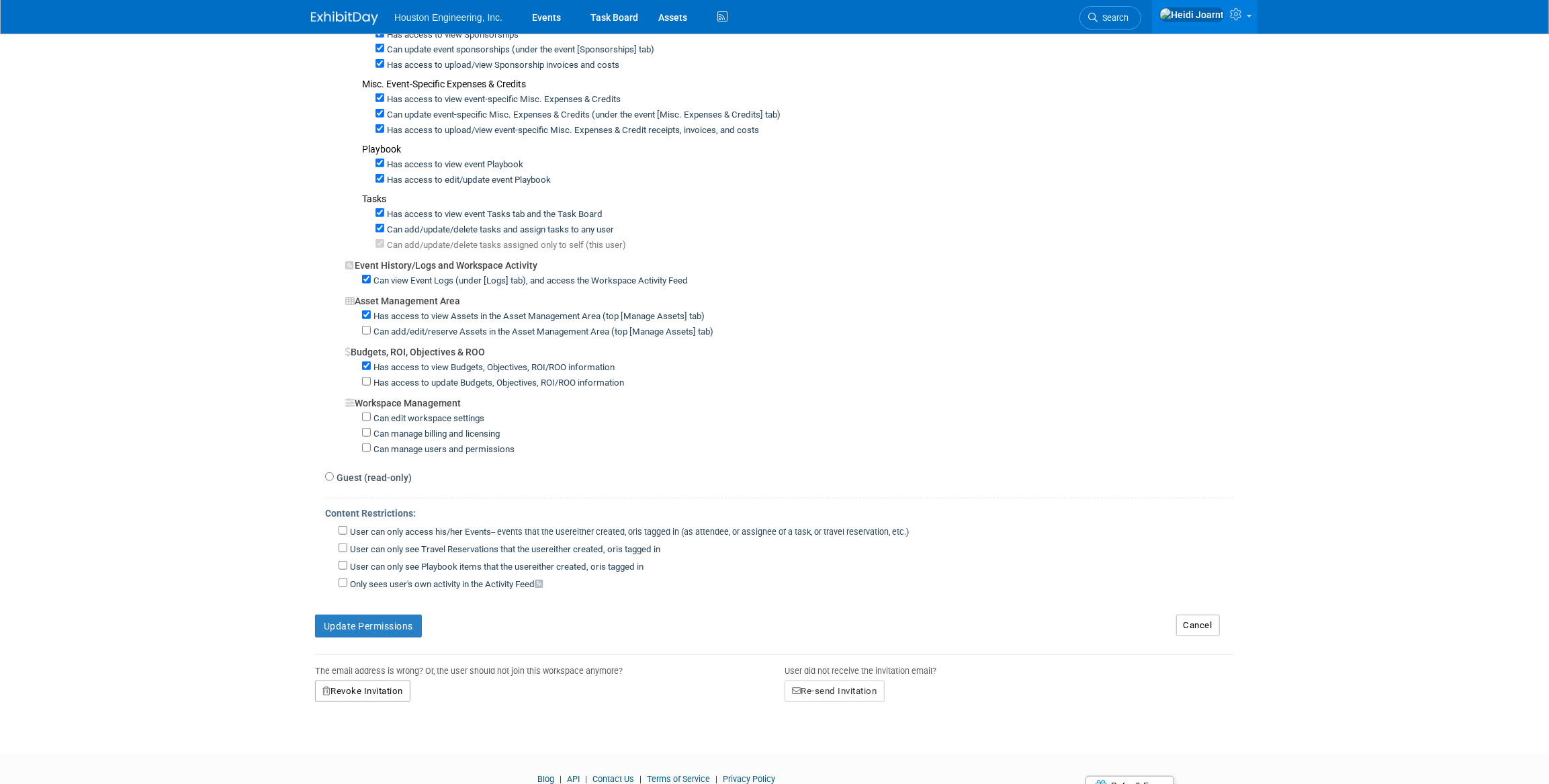
click at [407, 680] on button "Revoke Invitation" at bounding box center [362, 690] width 95 height 21
click at [348, 739] on link "Yes" at bounding box center [349, 747] width 40 height 21
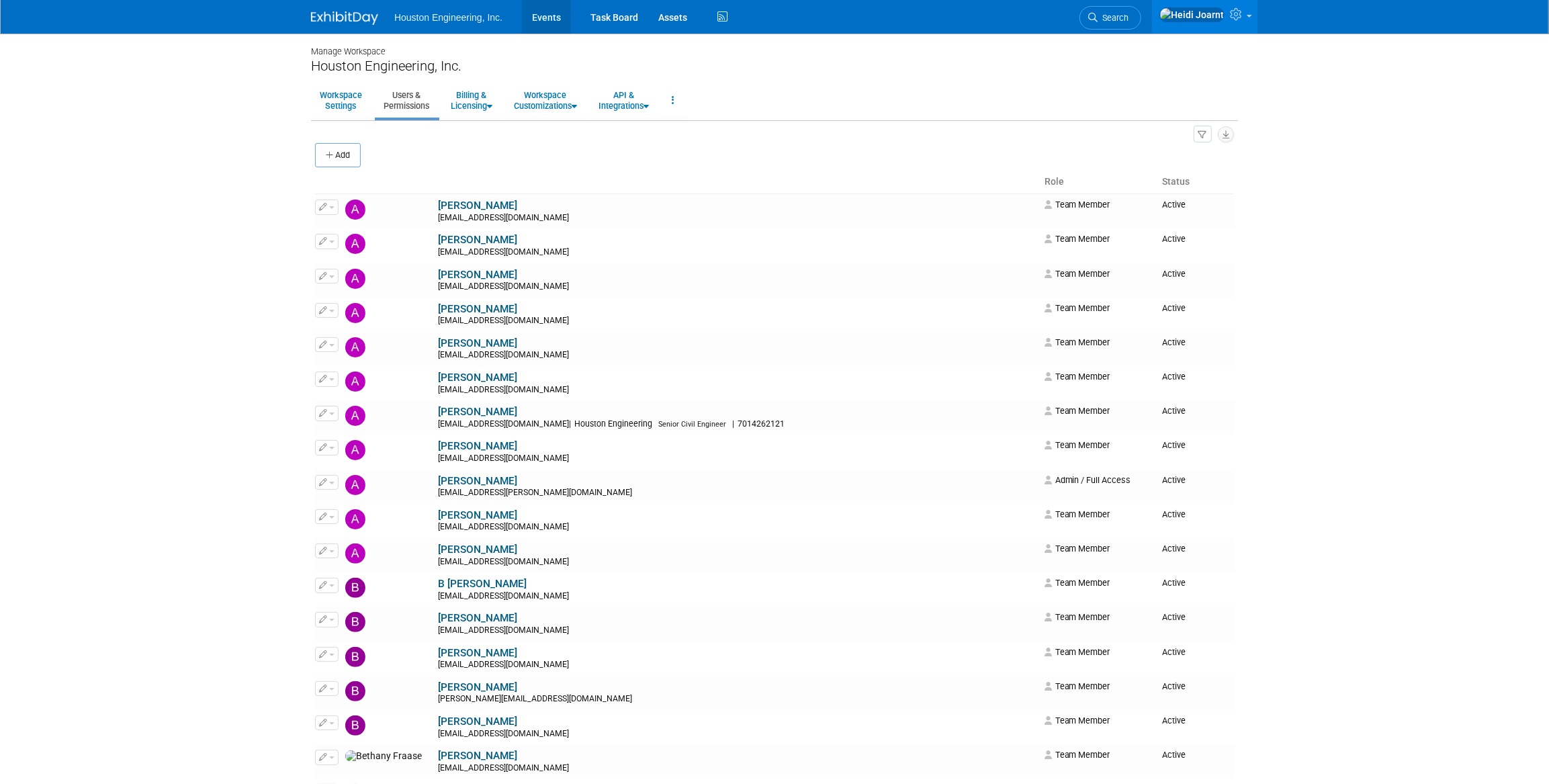
click at [556, 20] on link "Events" at bounding box center [546, 17] width 49 height 34
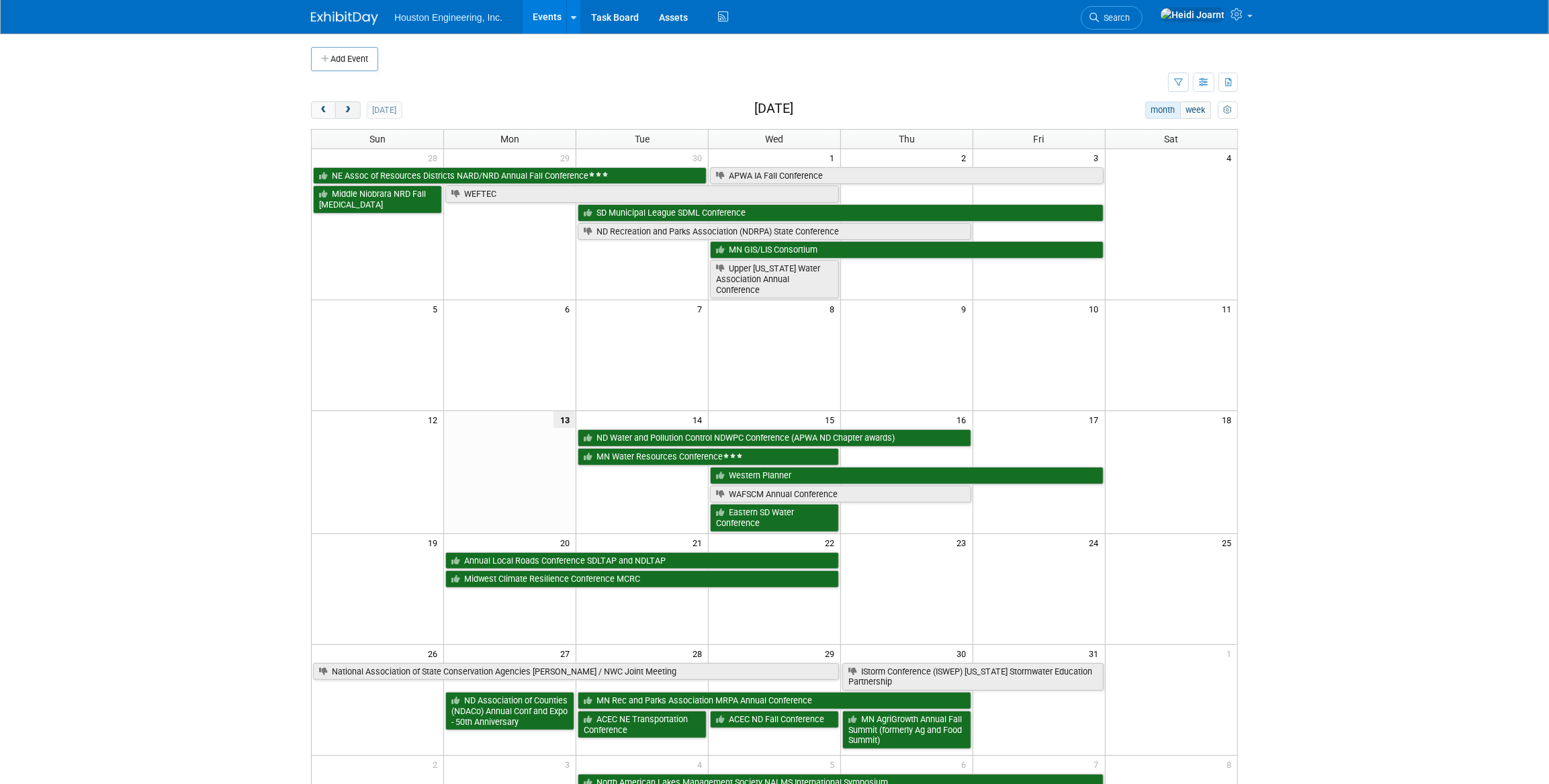
click at [355, 108] on button "next" at bounding box center [348, 111] width 25 height 18
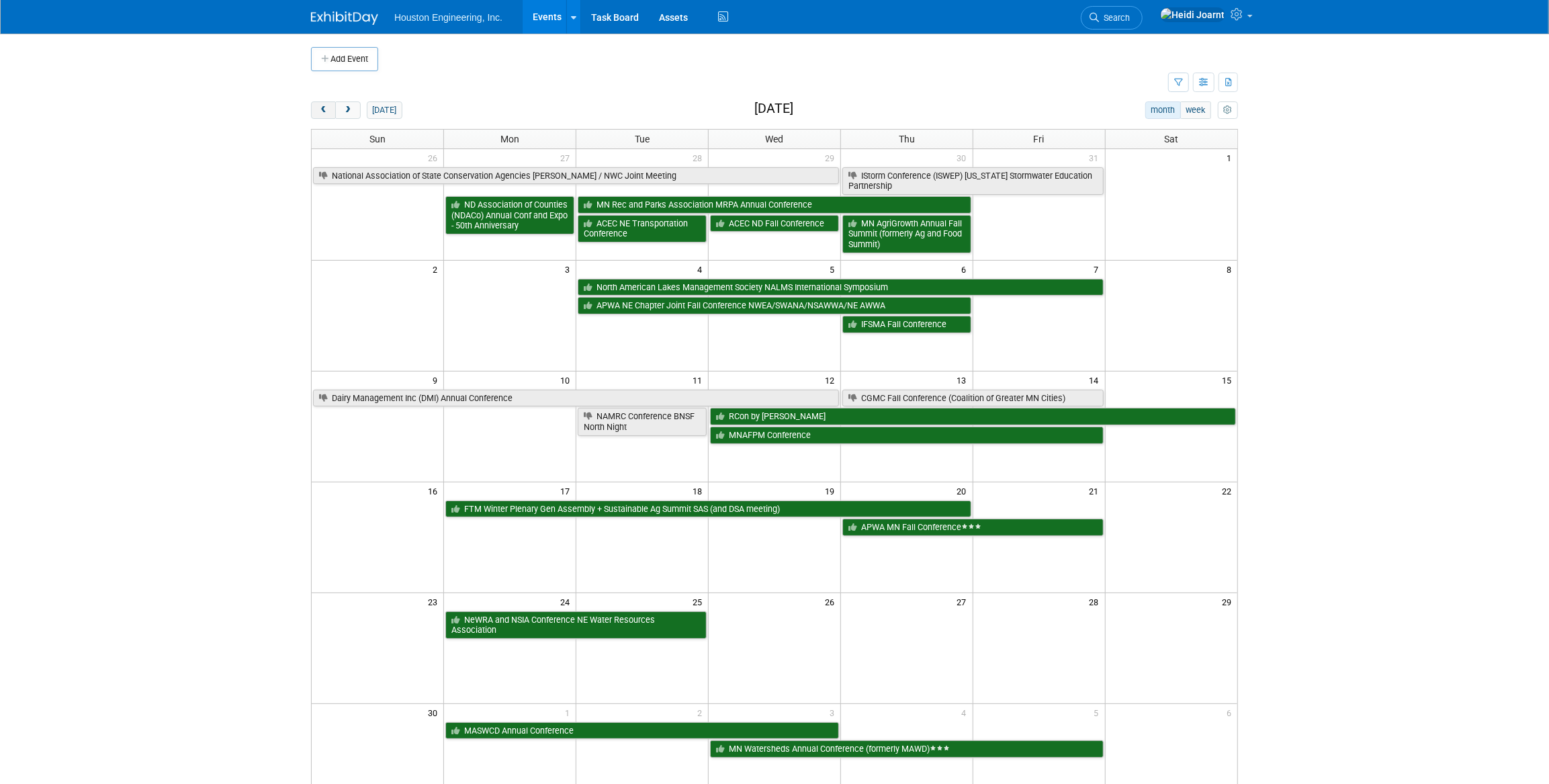
click at [316, 115] on button "prev" at bounding box center [324, 111] width 25 height 18
